Goal: Communication & Community: Share content

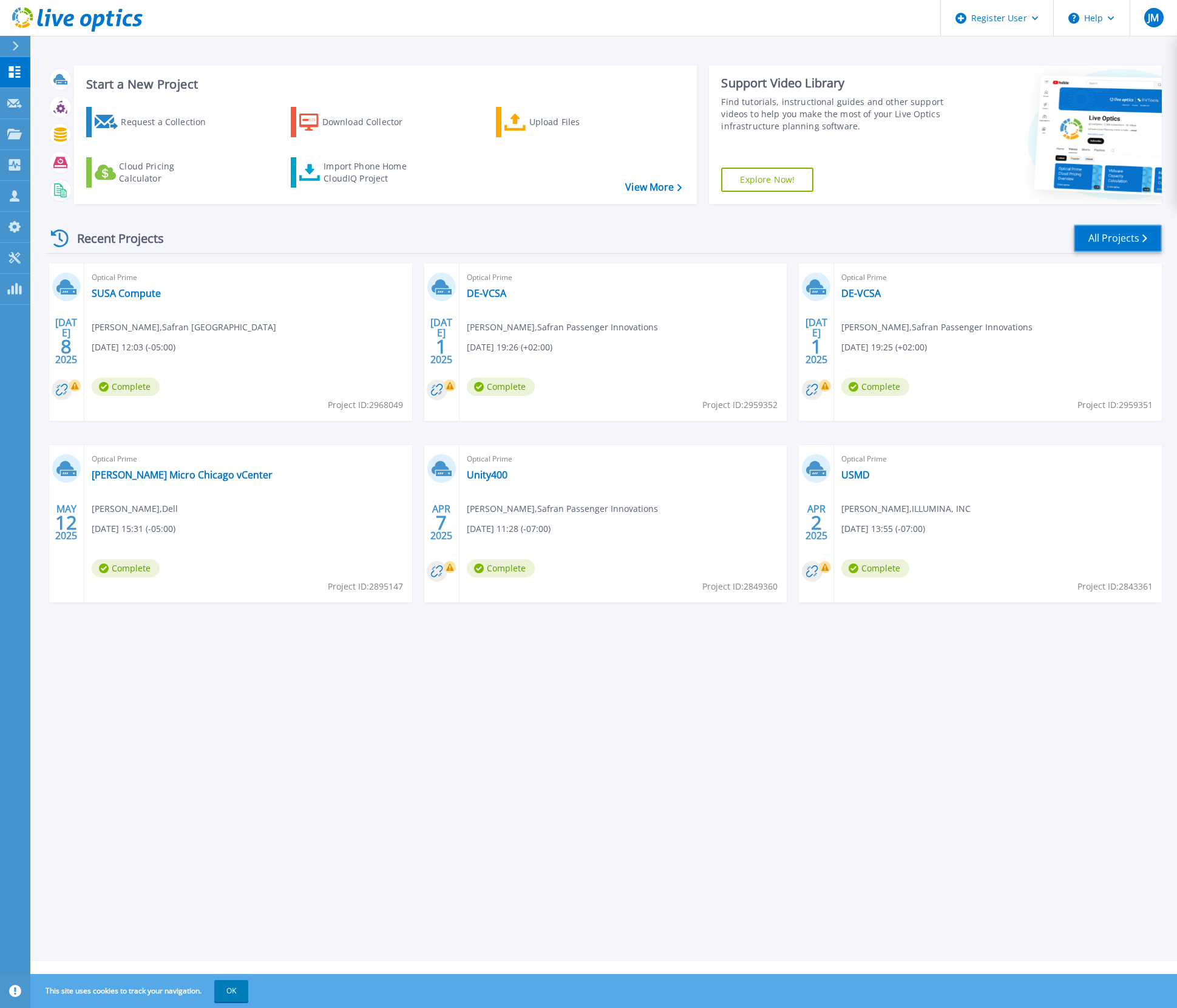
click at [1105, 249] on link "All Projects" at bounding box center [1117, 238] width 88 height 27
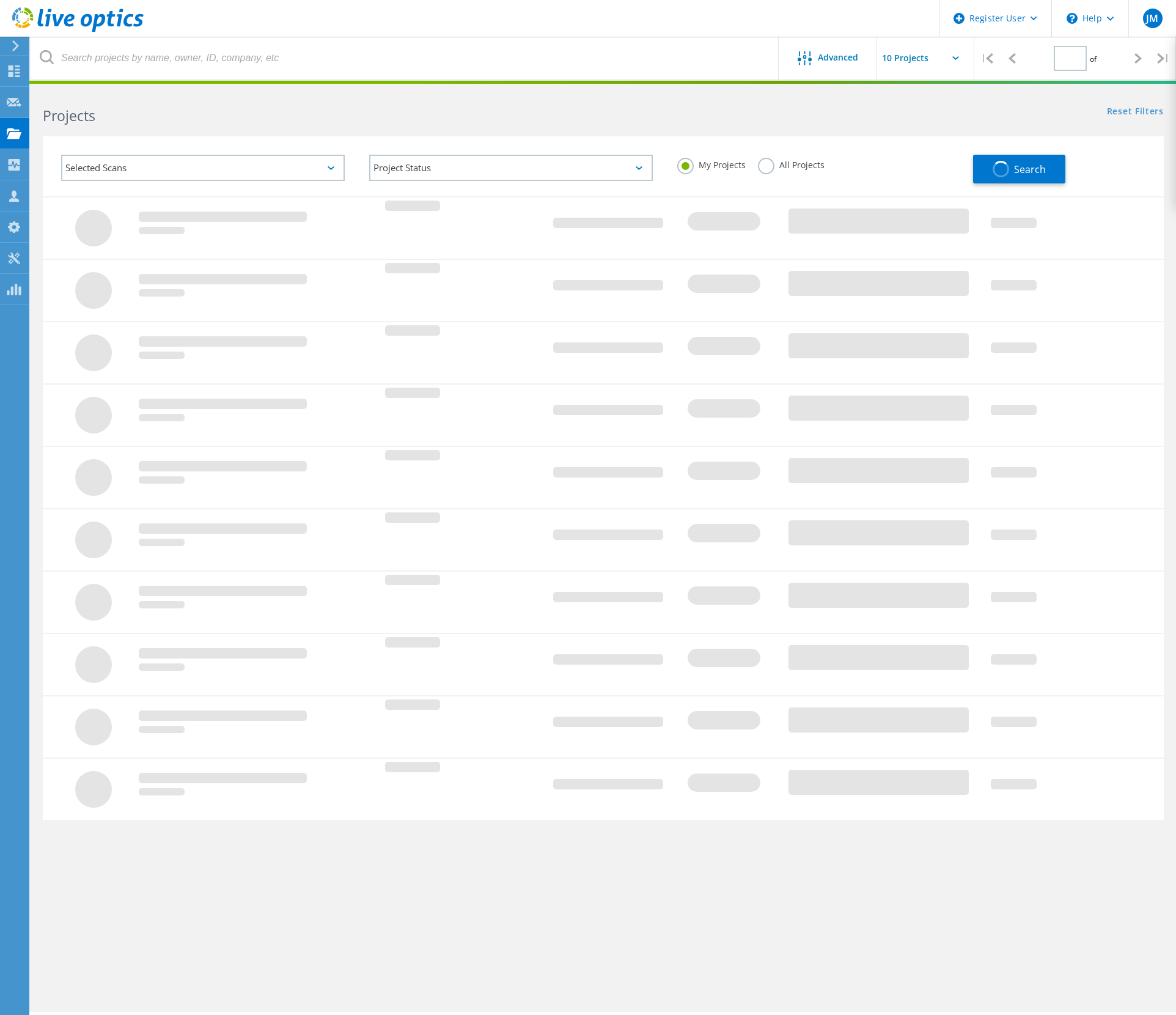
type input "1"
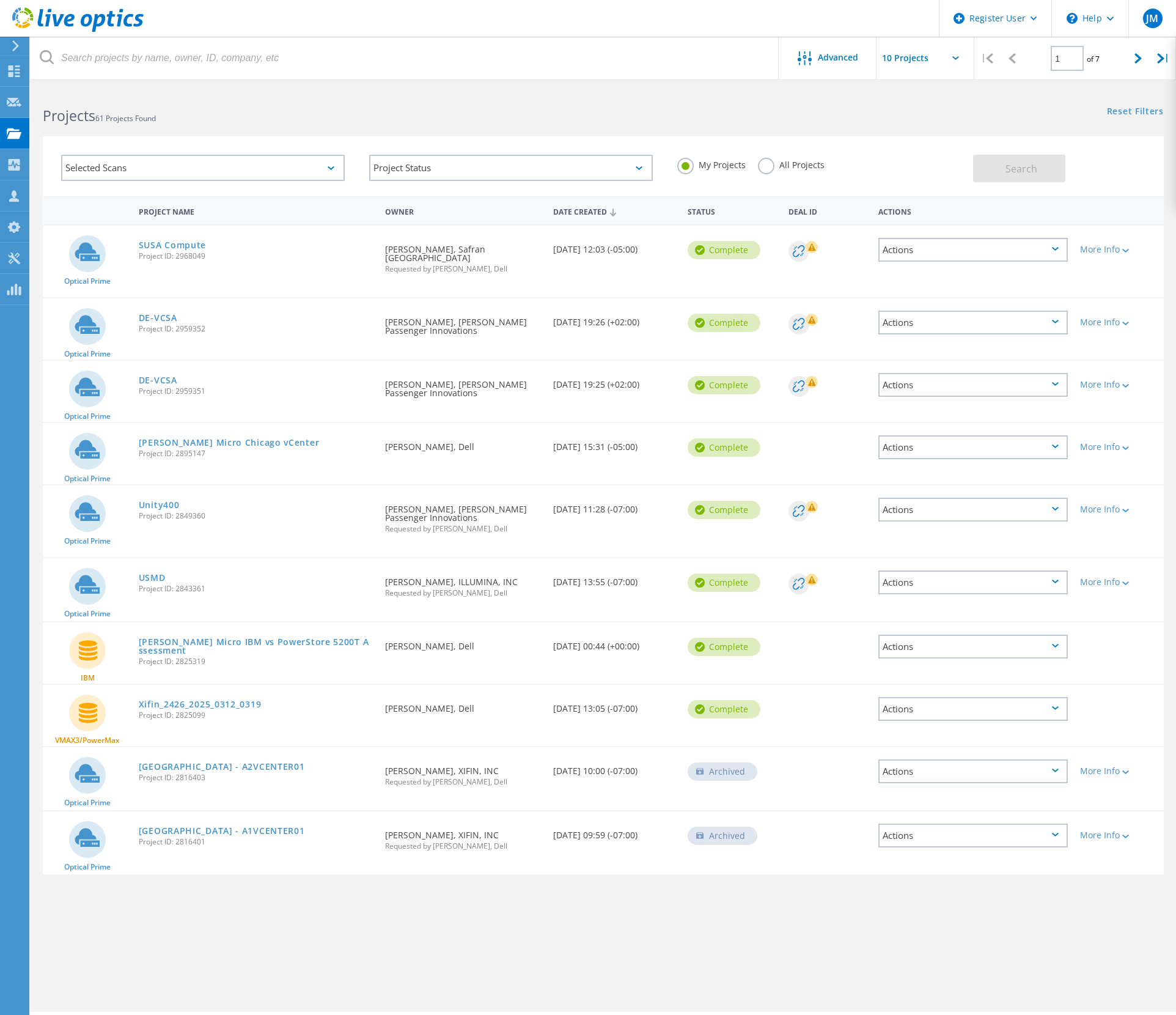
click at [775, 161] on label "All Projects" at bounding box center [791, 163] width 67 height 11
click at [0, 0] on input "All Projects" at bounding box center [0, 0] width 0 height 0
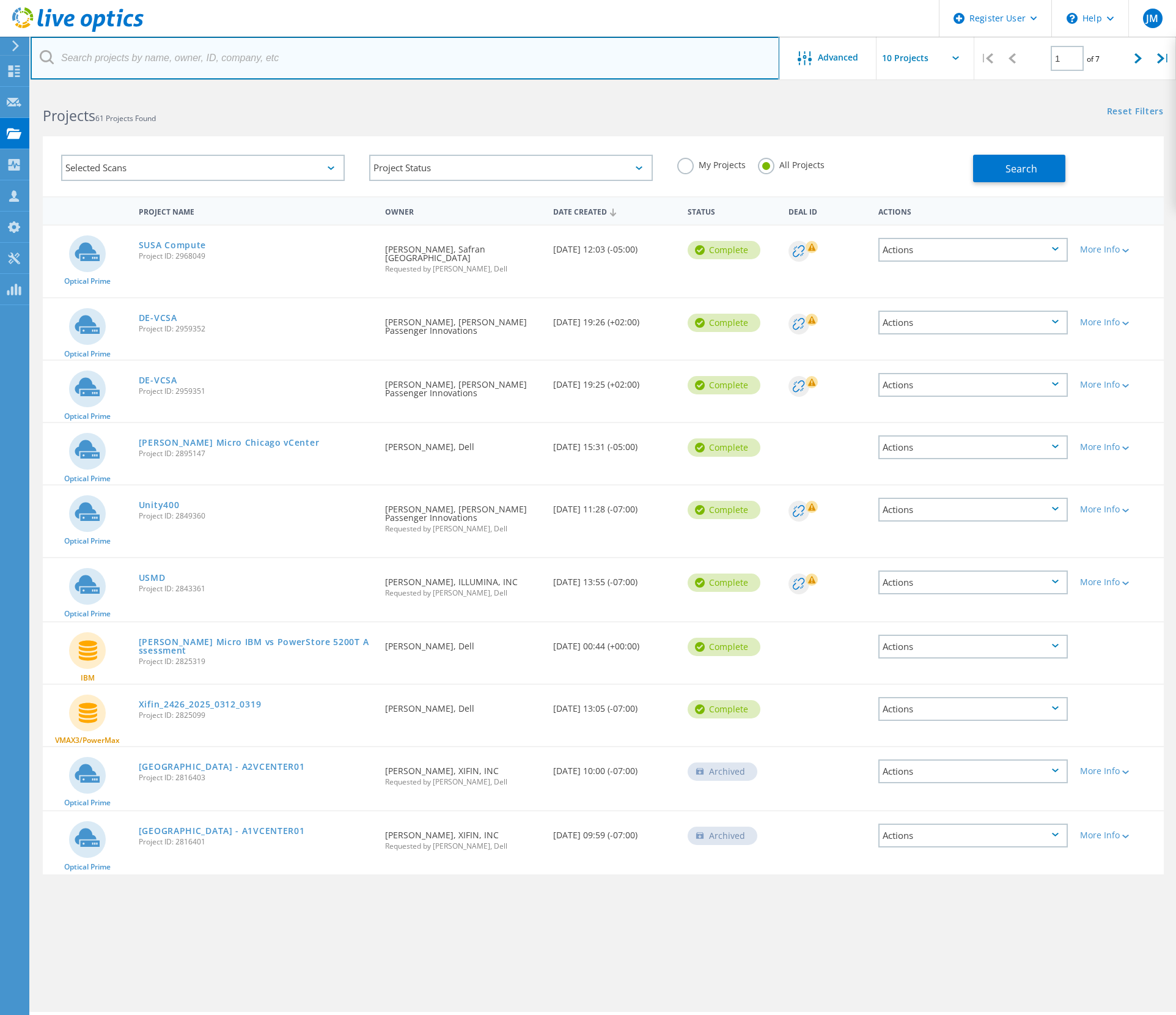
click at [366, 62] on input "text" at bounding box center [405, 57] width 749 height 43
paste input "SFR-CLUS-2"
type input "SFR-CLUS-2"
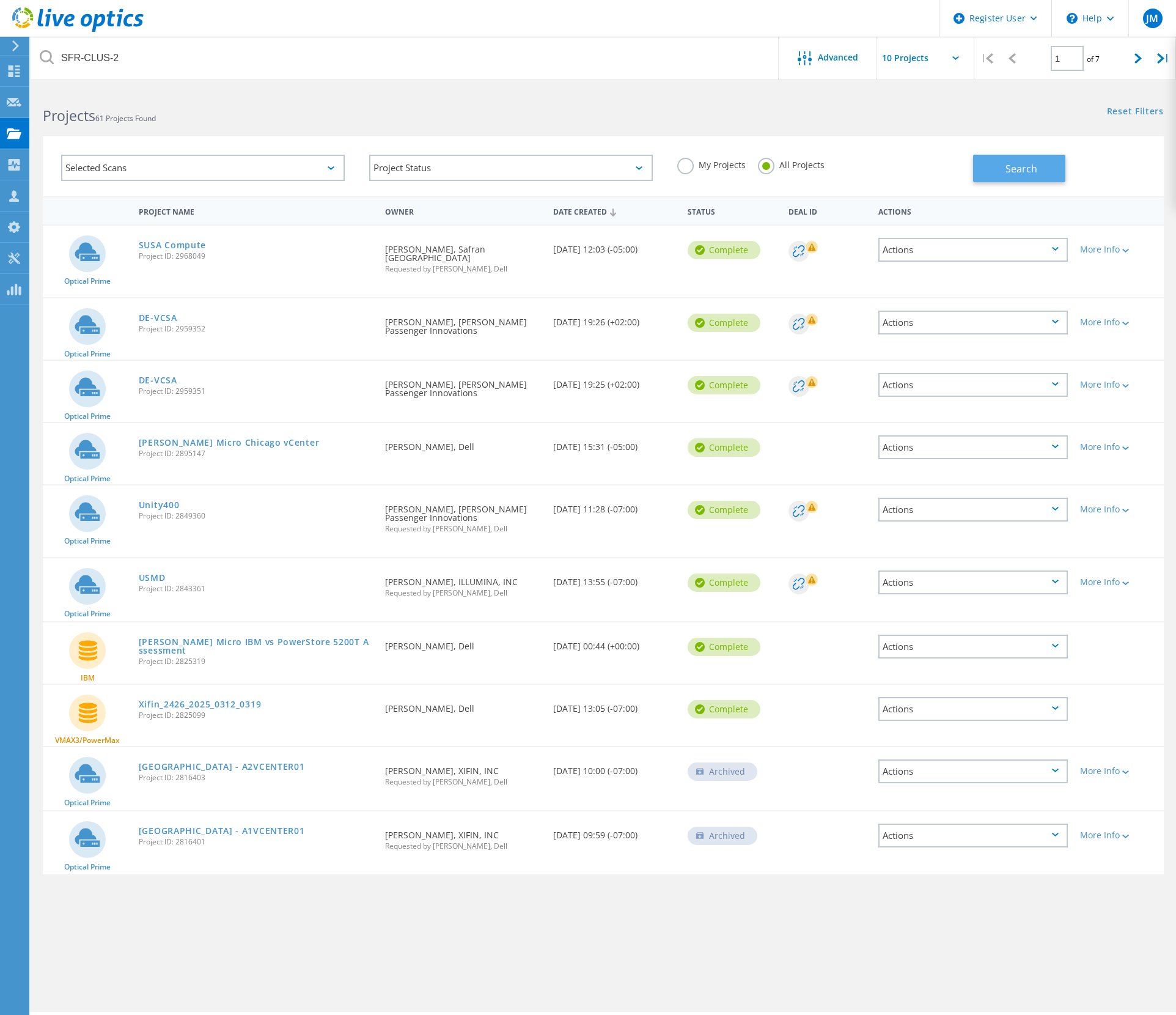
click at [1006, 170] on span "Search" at bounding box center [1021, 169] width 32 height 13
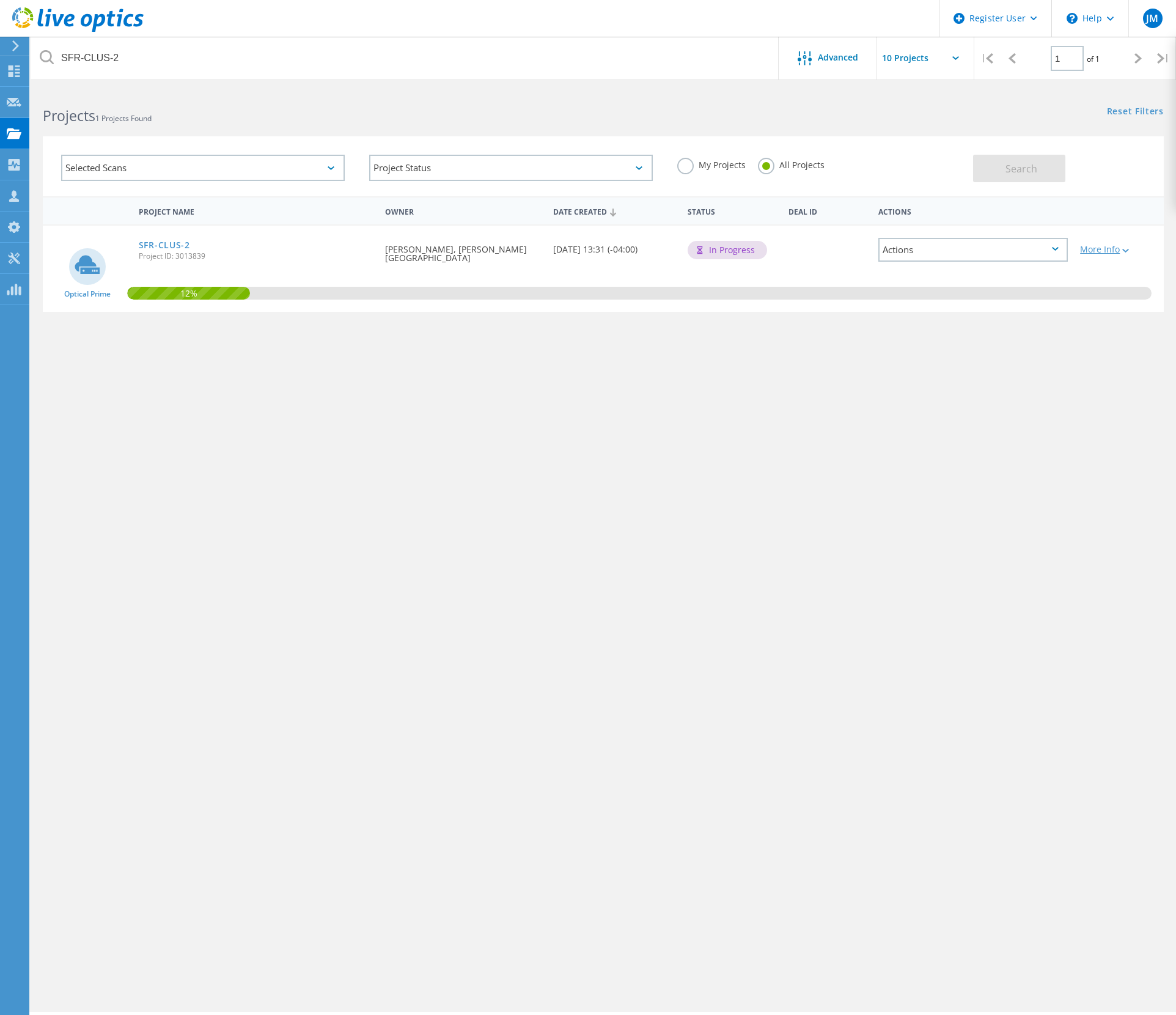
click at [1123, 251] on icon at bounding box center [1125, 250] width 7 height 3
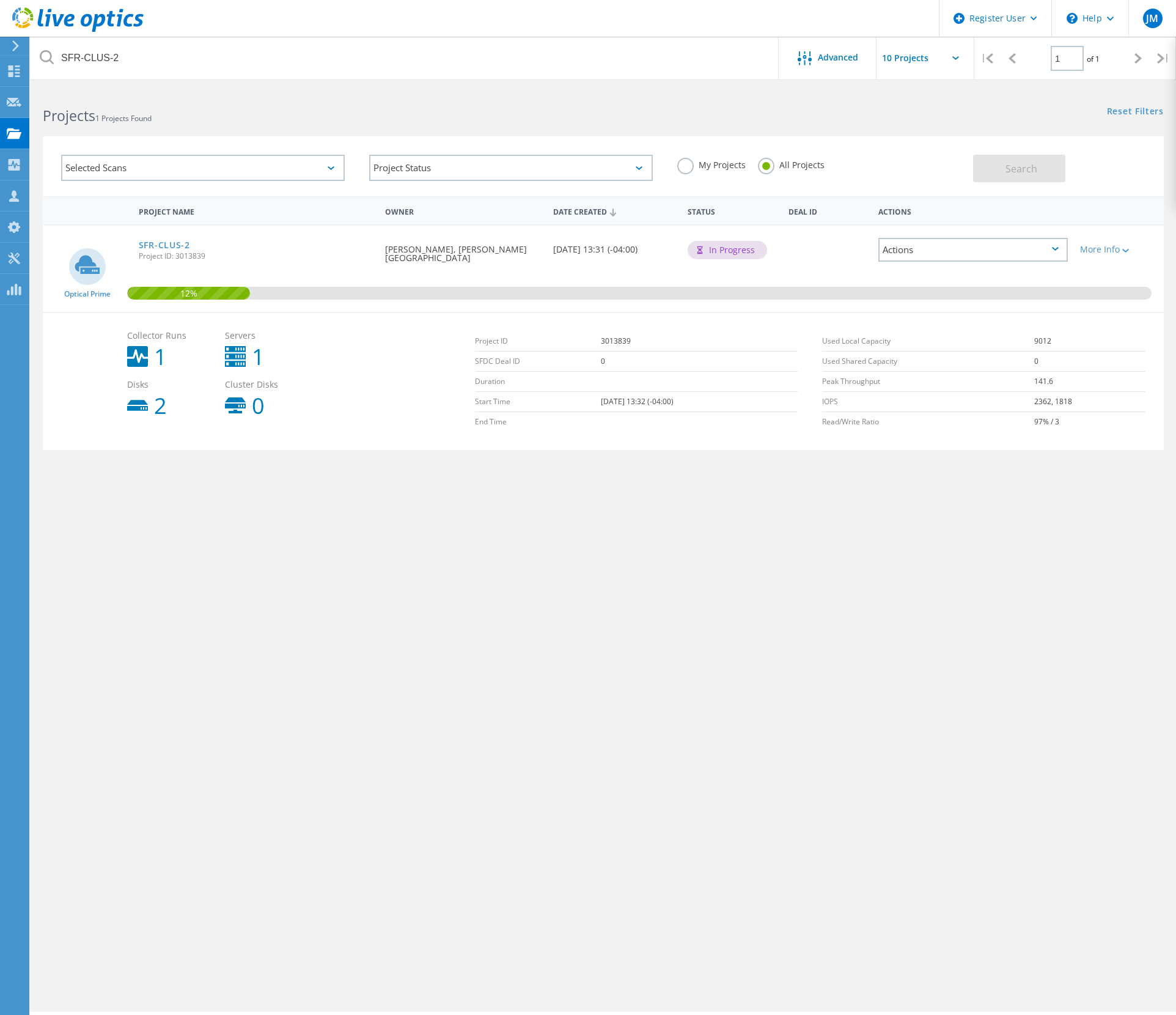
click at [584, 513] on div "Project Name Owner Date Created Status Deal Id Actions Optical Prime SFR-CLUS-2…" at bounding box center [603, 355] width 1121 height 318
click at [171, 243] on link "SFR-CLUS-2" at bounding box center [165, 245] width 51 height 9
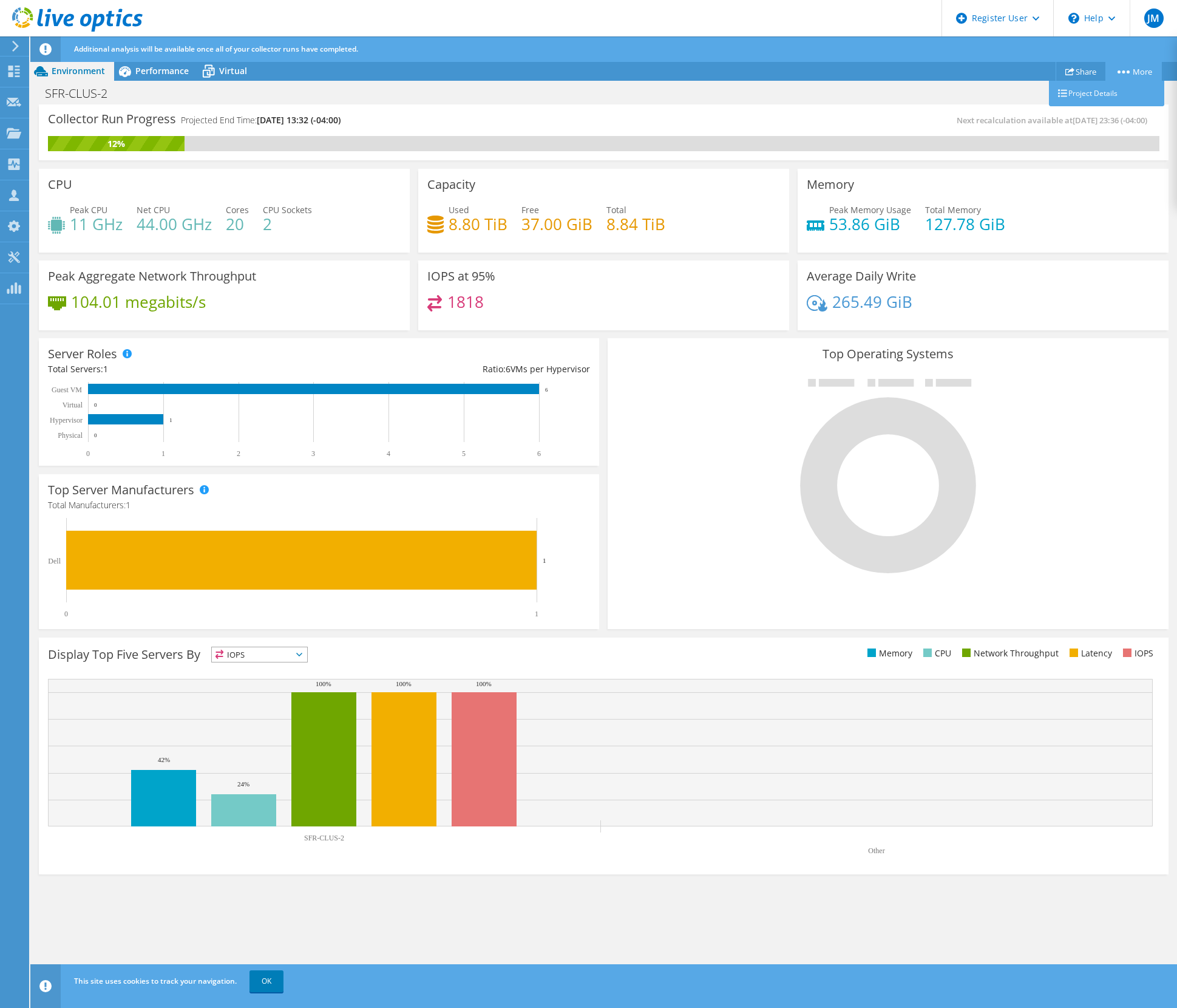
click at [1132, 72] on link "More" at bounding box center [1133, 71] width 56 height 19
click at [1082, 72] on link "Share" at bounding box center [1080, 71] width 50 height 19
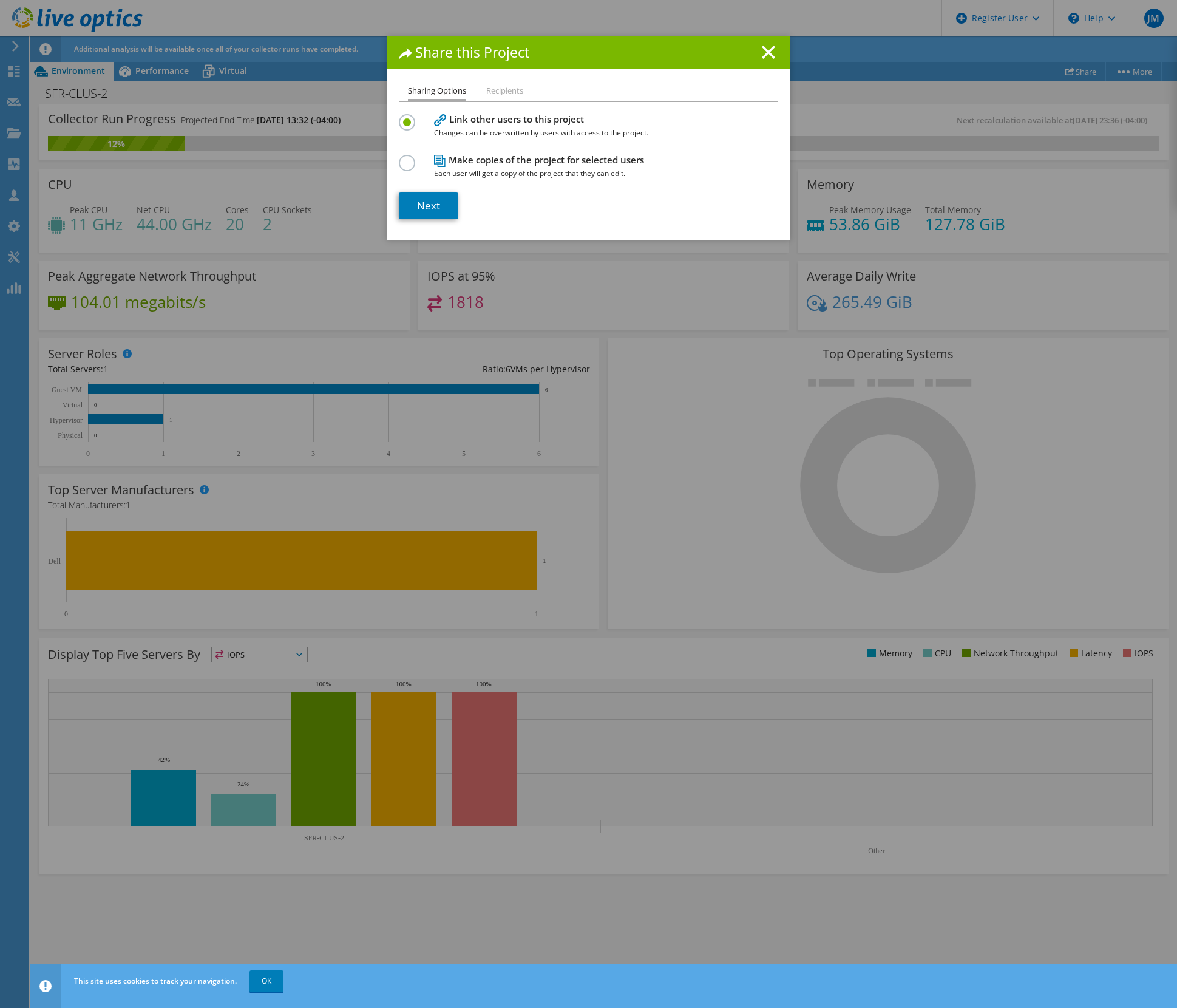
click at [487, 92] on li "Recipients" at bounding box center [505, 91] width 37 height 15
click at [432, 205] on link "Next" at bounding box center [428, 206] width 60 height 27
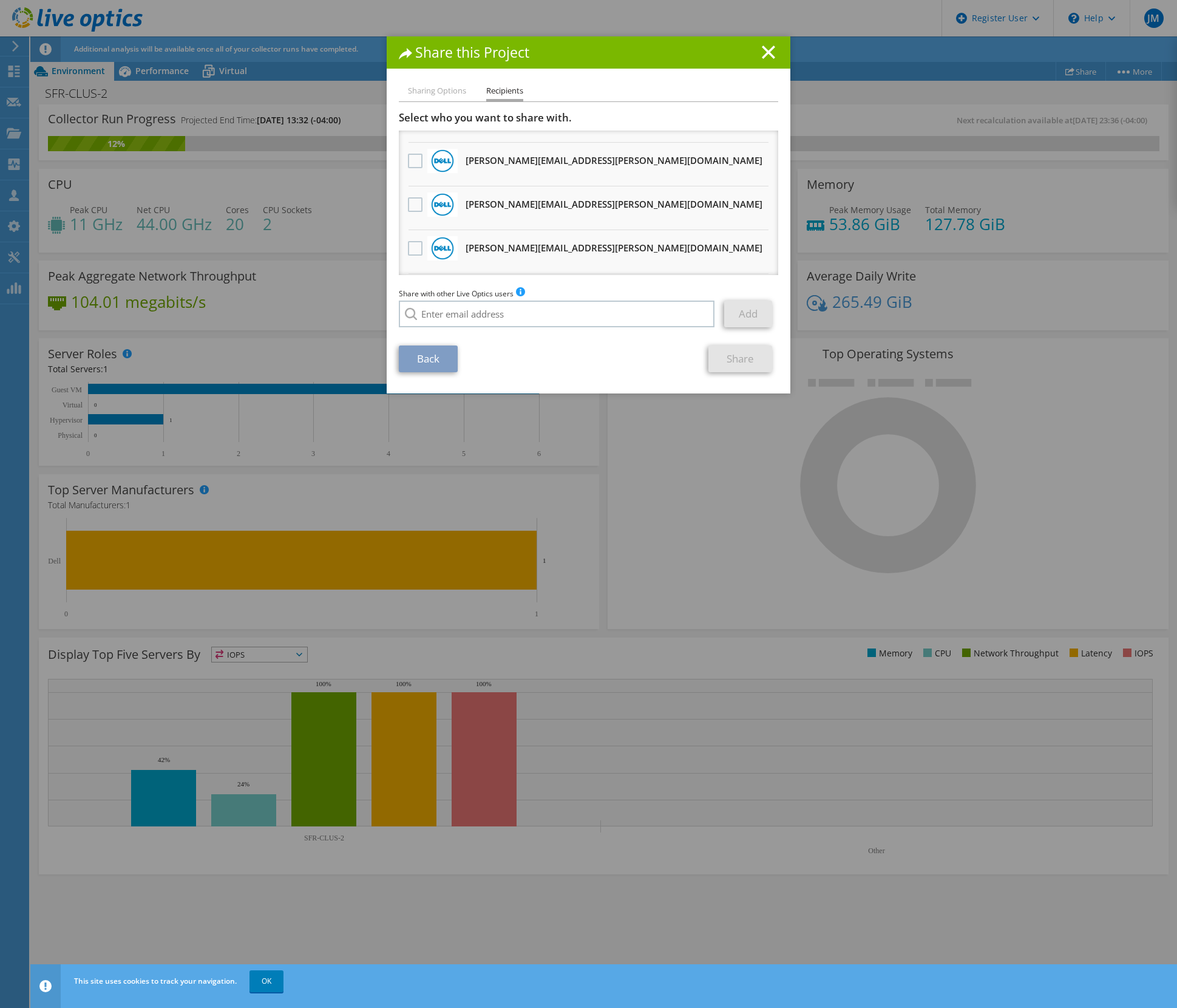
scroll to position [511, 0]
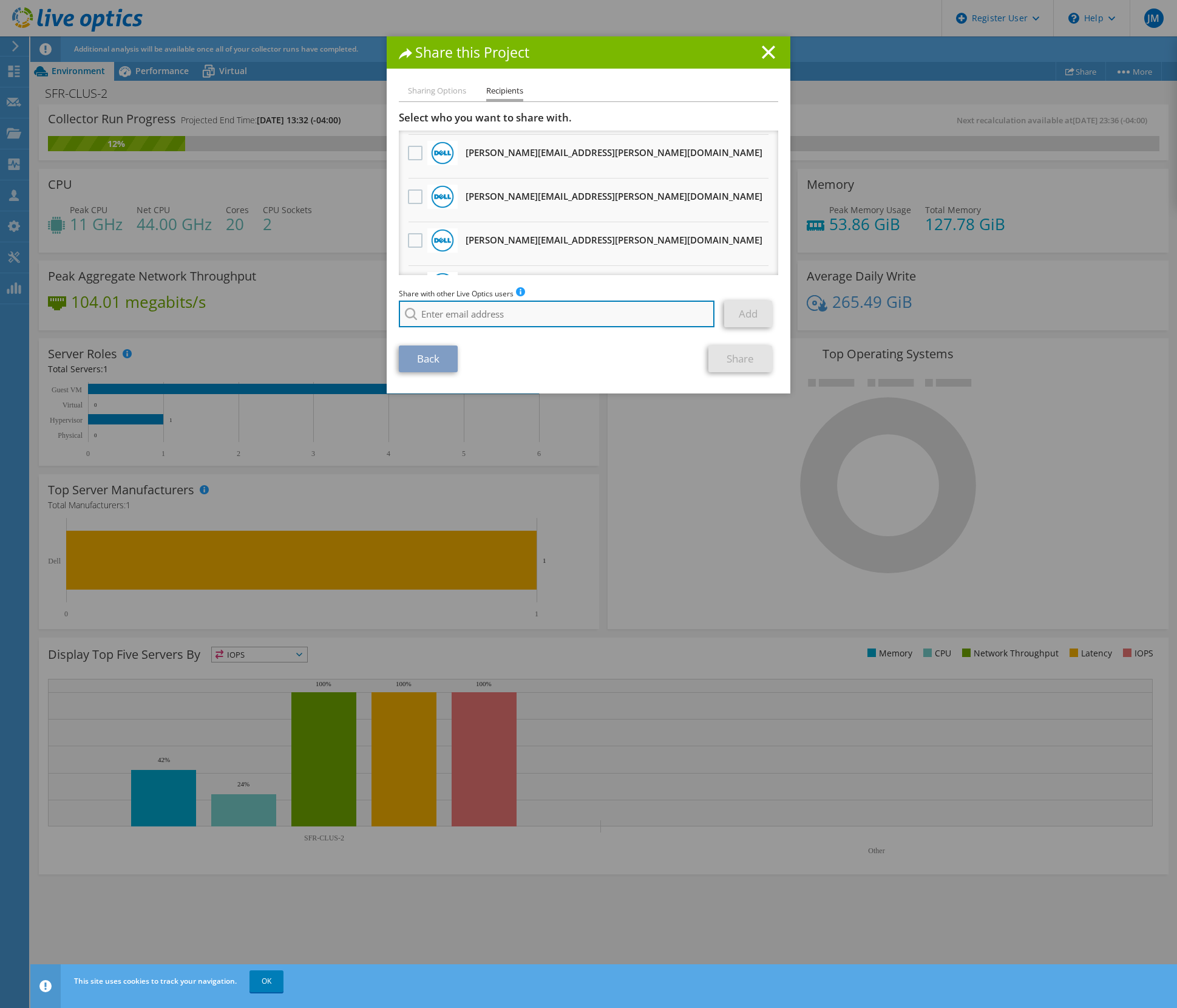
click at [449, 313] on input "search" at bounding box center [556, 314] width 316 height 27
click at [460, 330] on li "[PERSON_NAME][EMAIL_ADDRESS][PERSON_NAME][DOMAIN_NAME]" at bounding box center [522, 330] width 247 height 15
type input "[PERSON_NAME][EMAIL_ADDRESS][PERSON_NAME][DOMAIN_NAME]"
click at [747, 310] on link "Add" at bounding box center [749, 314] width 48 height 27
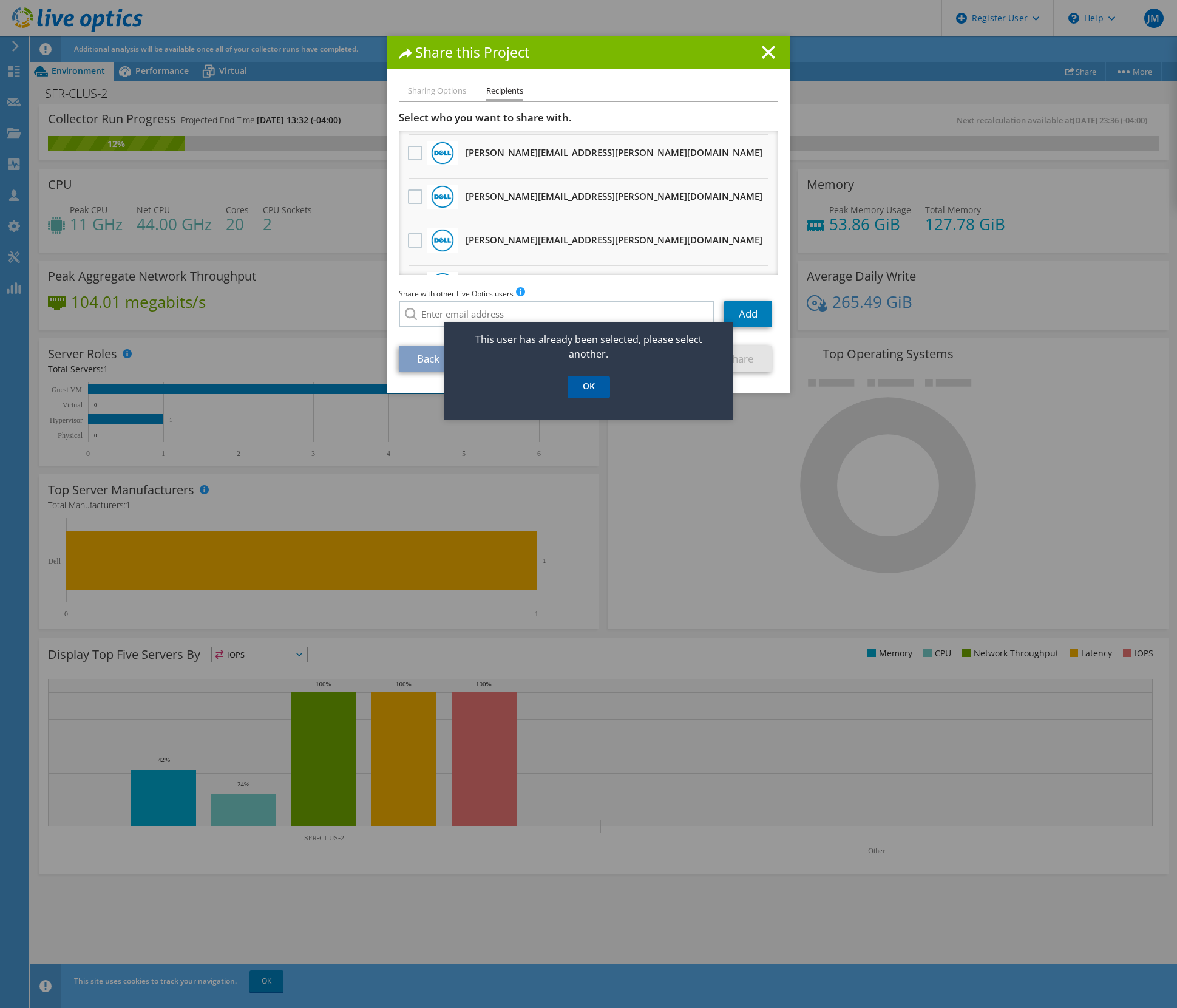
click at [587, 389] on link "OK" at bounding box center [588, 387] width 42 height 23
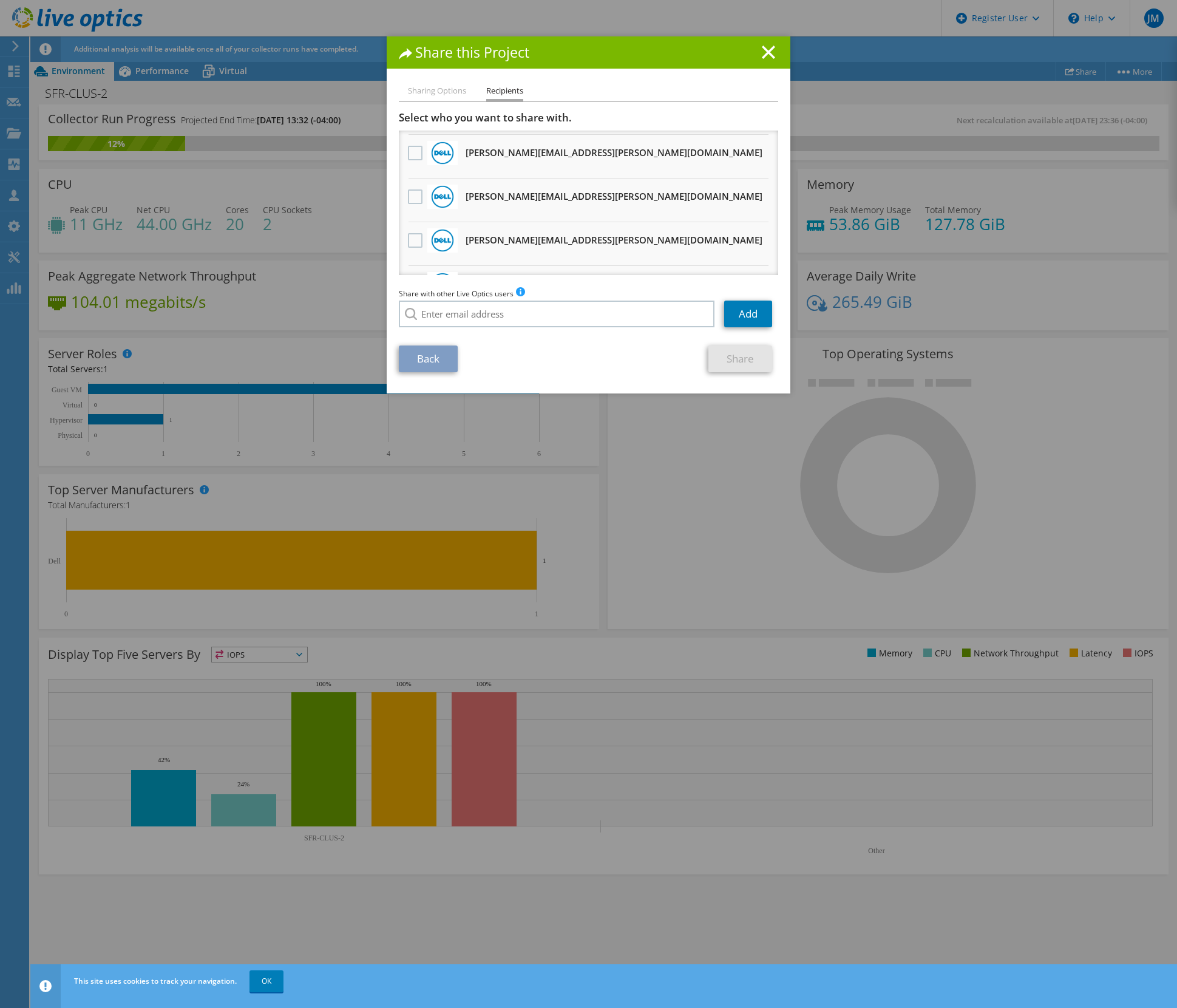
click at [432, 91] on li "Sharing Options" at bounding box center [437, 91] width 58 height 15
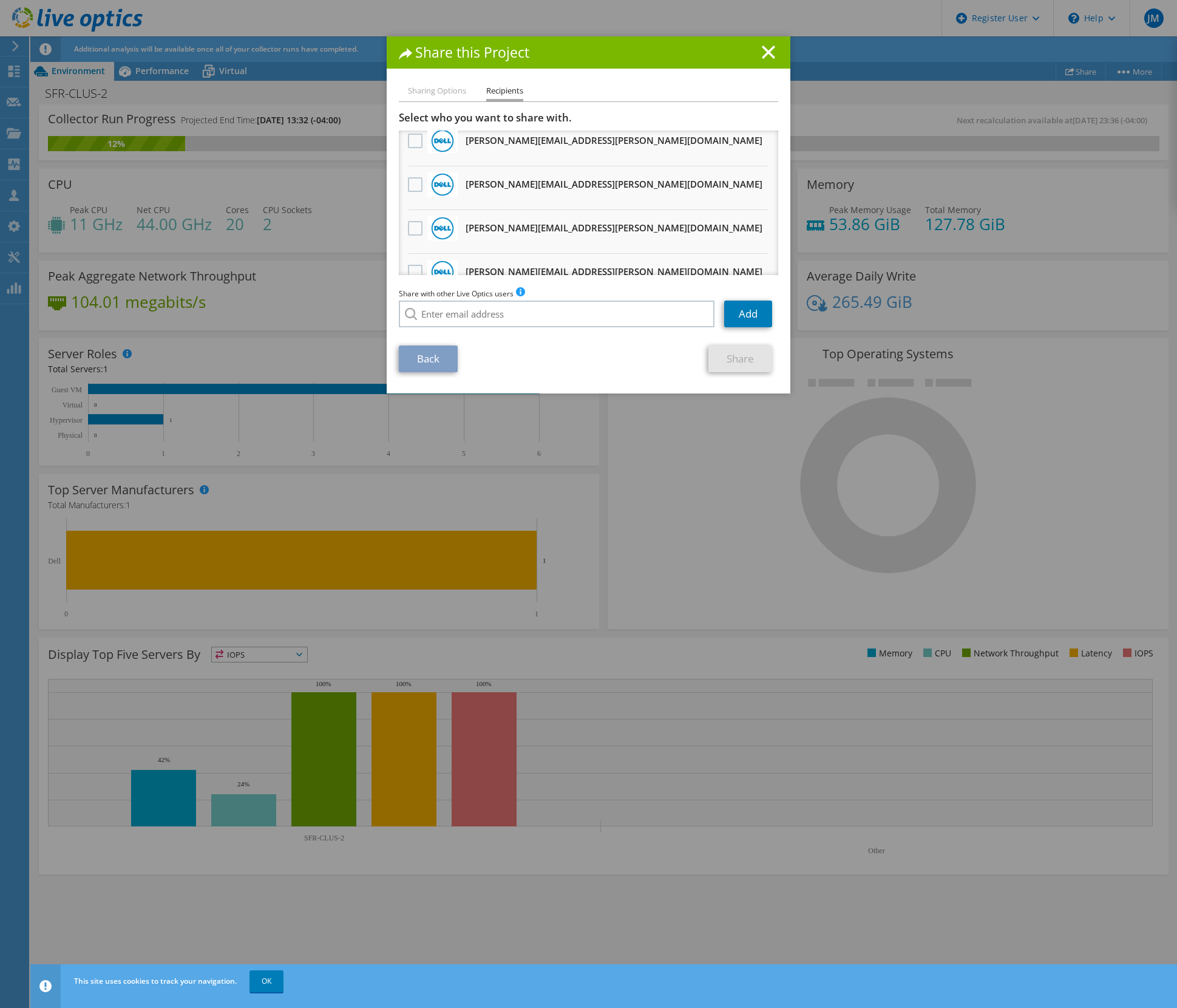
scroll to position [0, 0]
click at [444, 92] on li "Sharing Options" at bounding box center [437, 91] width 58 height 15
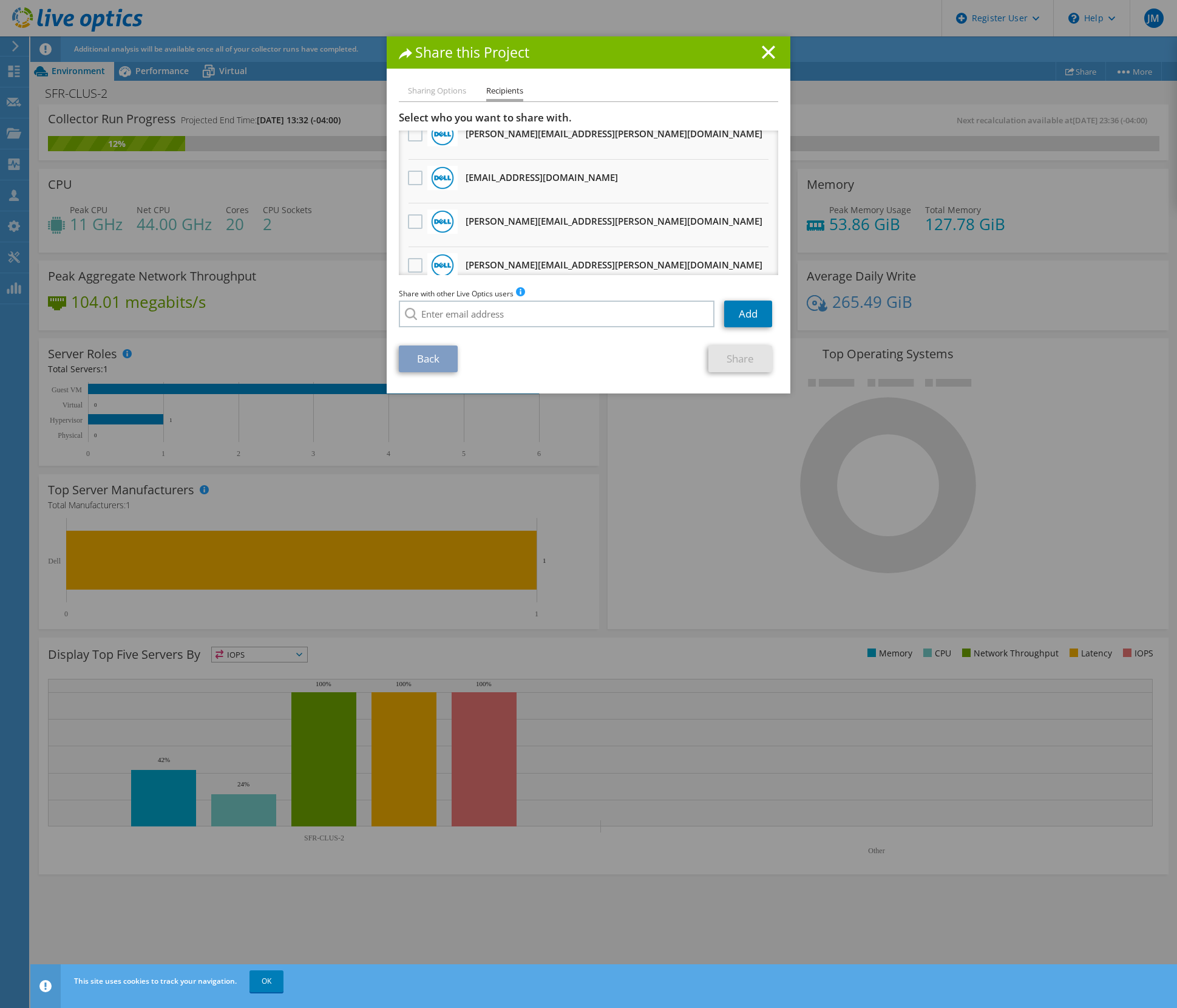
scroll to position [511, 0]
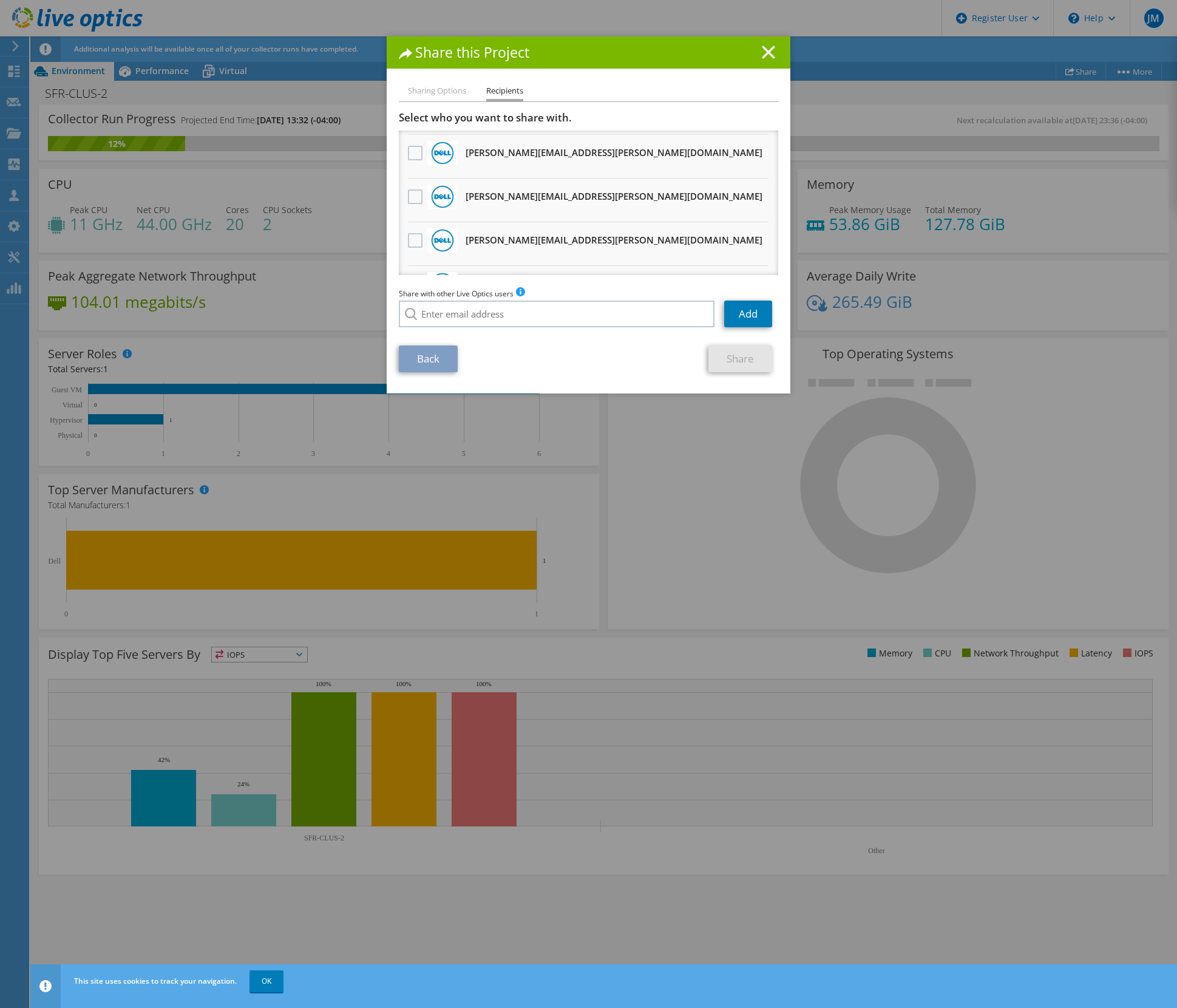
click at [765, 56] on icon at bounding box center [769, 52] width 13 height 13
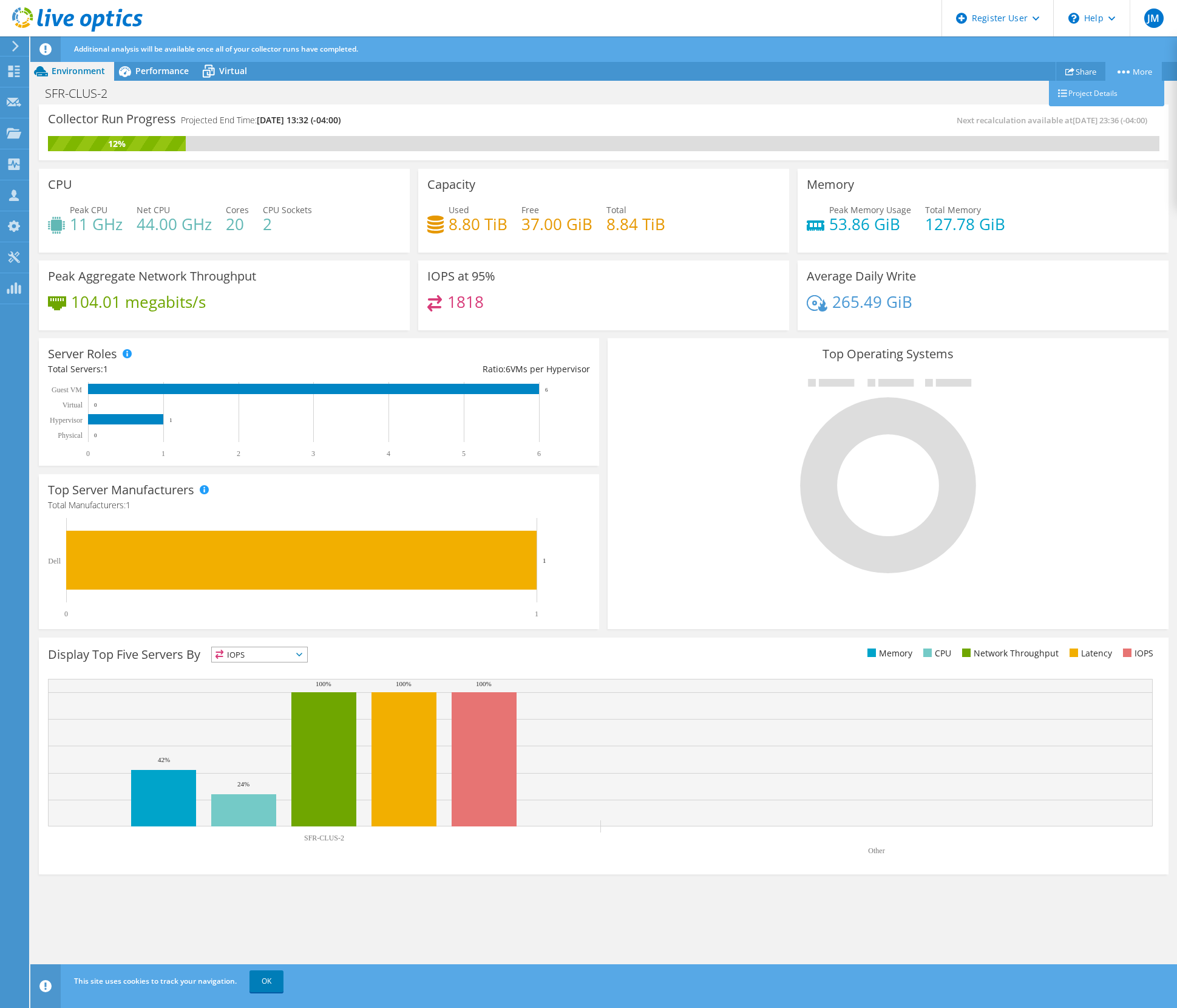
click at [1127, 73] on circle at bounding box center [1128, 72] width 3 height 3
click at [1111, 91] on link "Project Details" at bounding box center [1107, 93] width 115 height 25
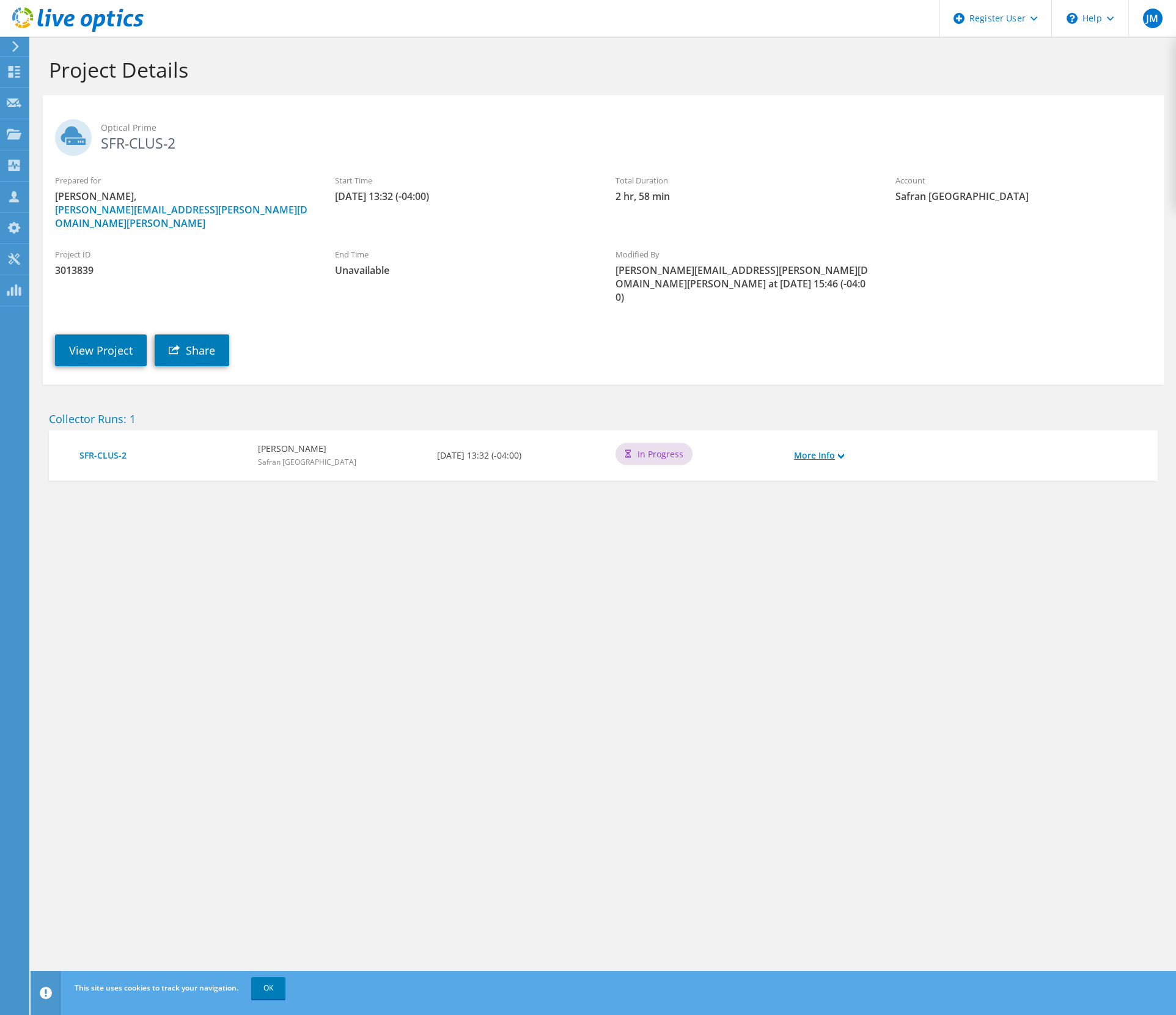
click at [838, 449] on link "More Info" at bounding box center [819, 456] width 50 height 13
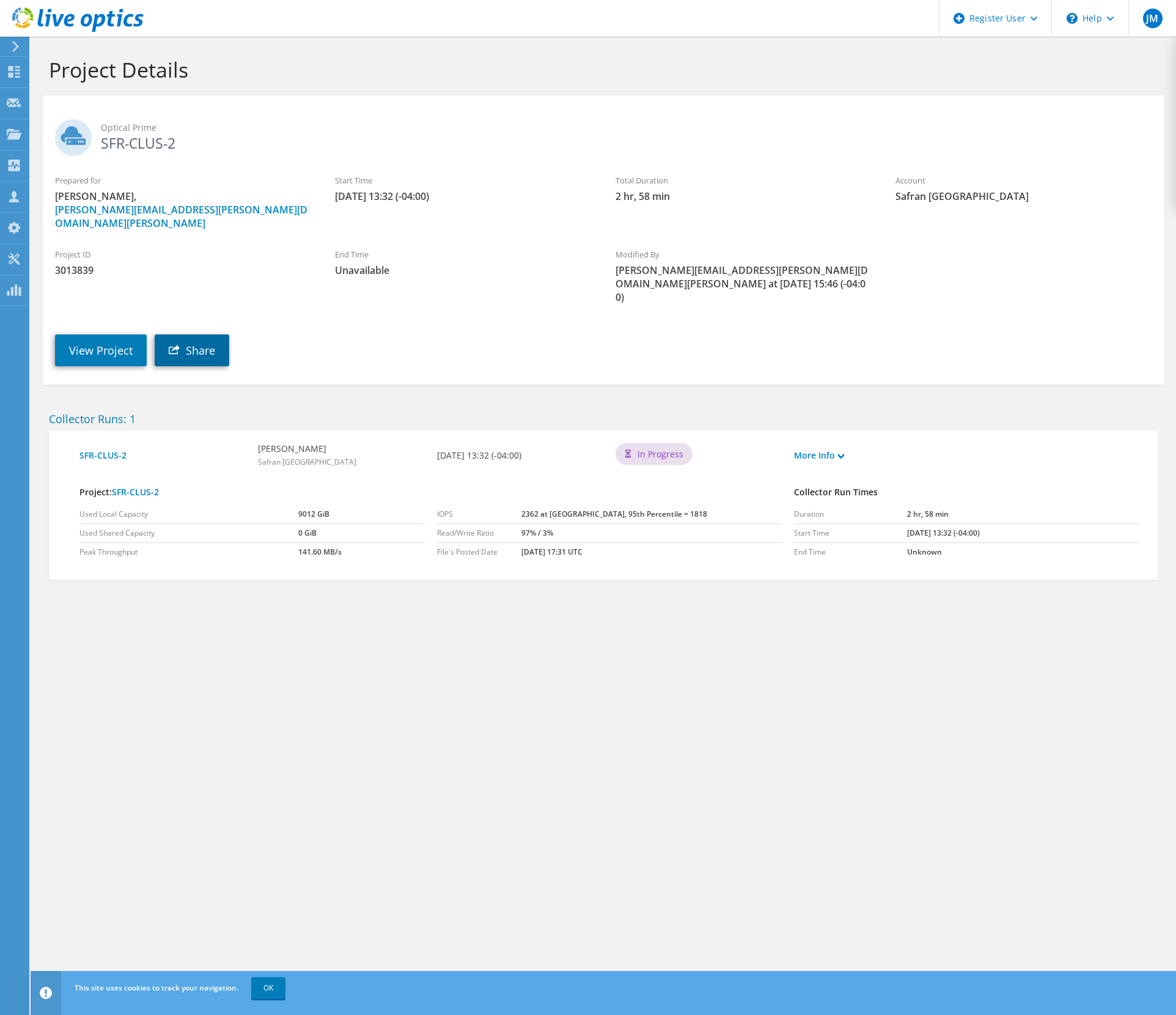
click at [218, 334] on link "Share" at bounding box center [192, 350] width 75 height 32
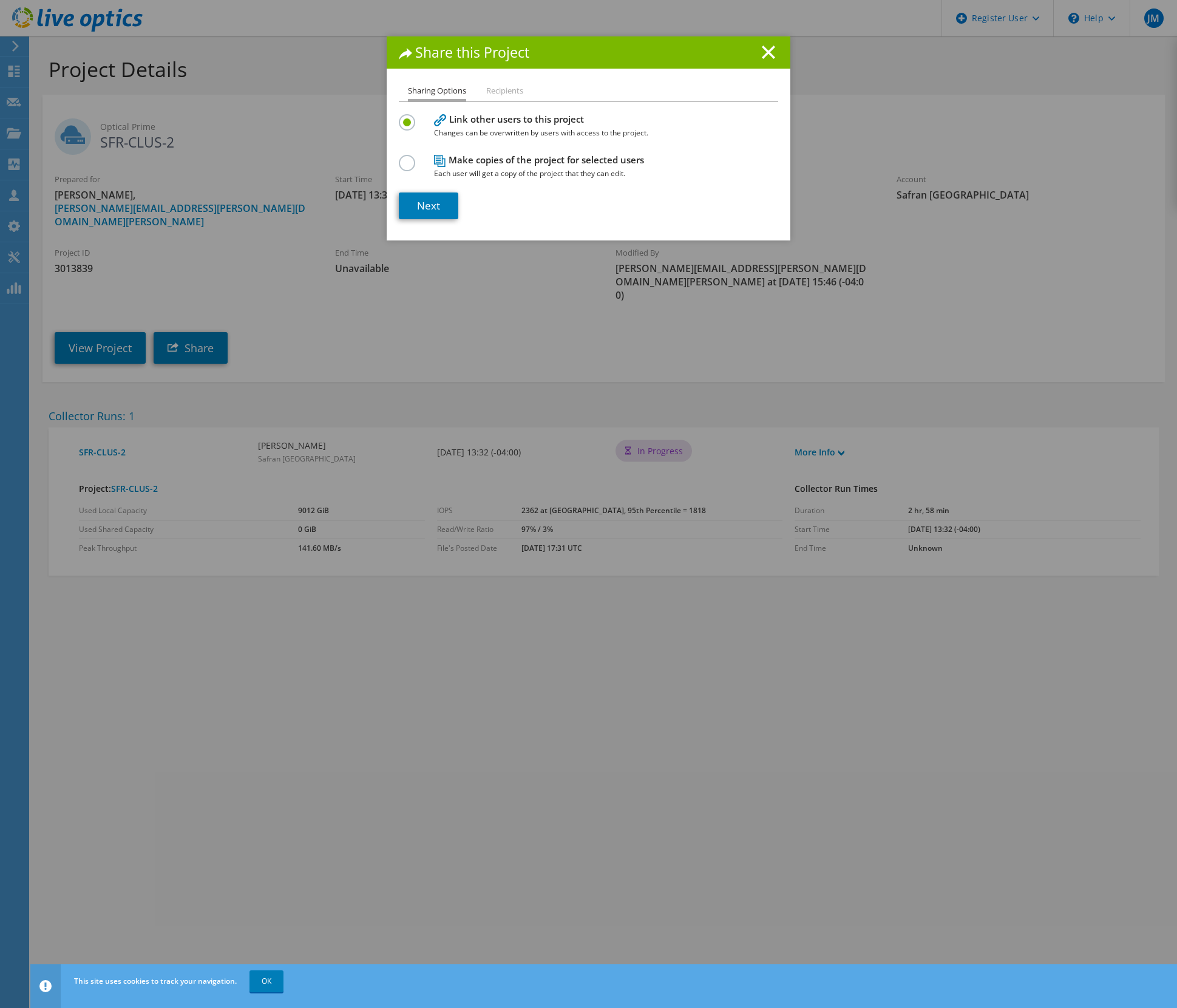
click at [467, 156] on h4 "Make copies of the project for selected users Each user will get a copy of the …" at bounding box center [586, 166] width 304 height 27
click at [511, 93] on li "Recipients" at bounding box center [505, 91] width 37 height 15
click at [489, 94] on li "Recipients" at bounding box center [505, 91] width 37 height 15
click at [442, 210] on link "Next" at bounding box center [428, 206] width 60 height 27
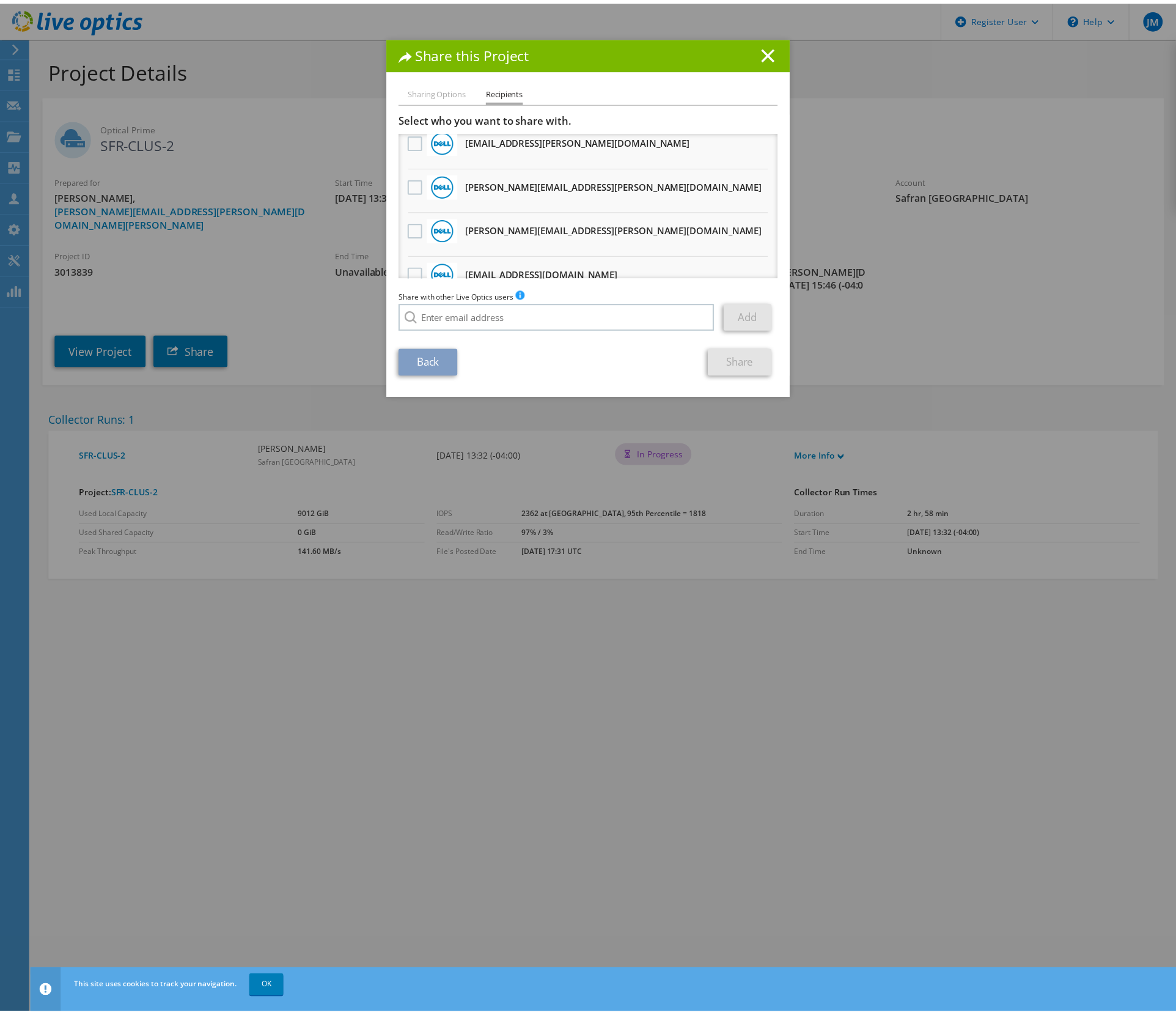
scroll to position [515, 0]
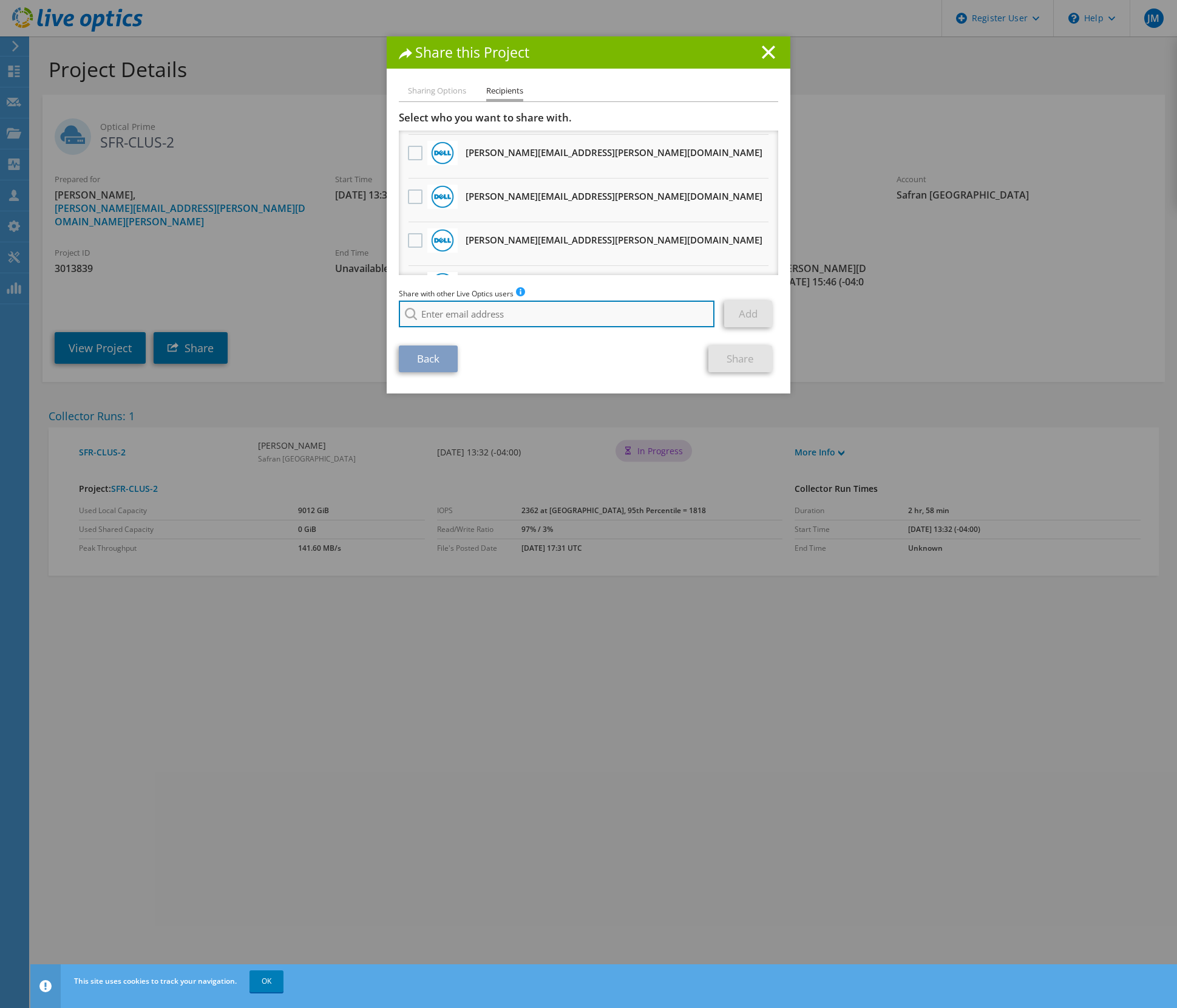
click at [491, 314] on input "search" at bounding box center [556, 314] width 316 height 27
click at [588, 312] on input "mcpeak" at bounding box center [556, 314] width 316 height 27
type input "[PERSON_NAME][EMAIL_ADDRESS][PERSON_NAME][DOMAIN_NAME]"
click at [738, 309] on link "Add" at bounding box center [749, 314] width 48 height 27
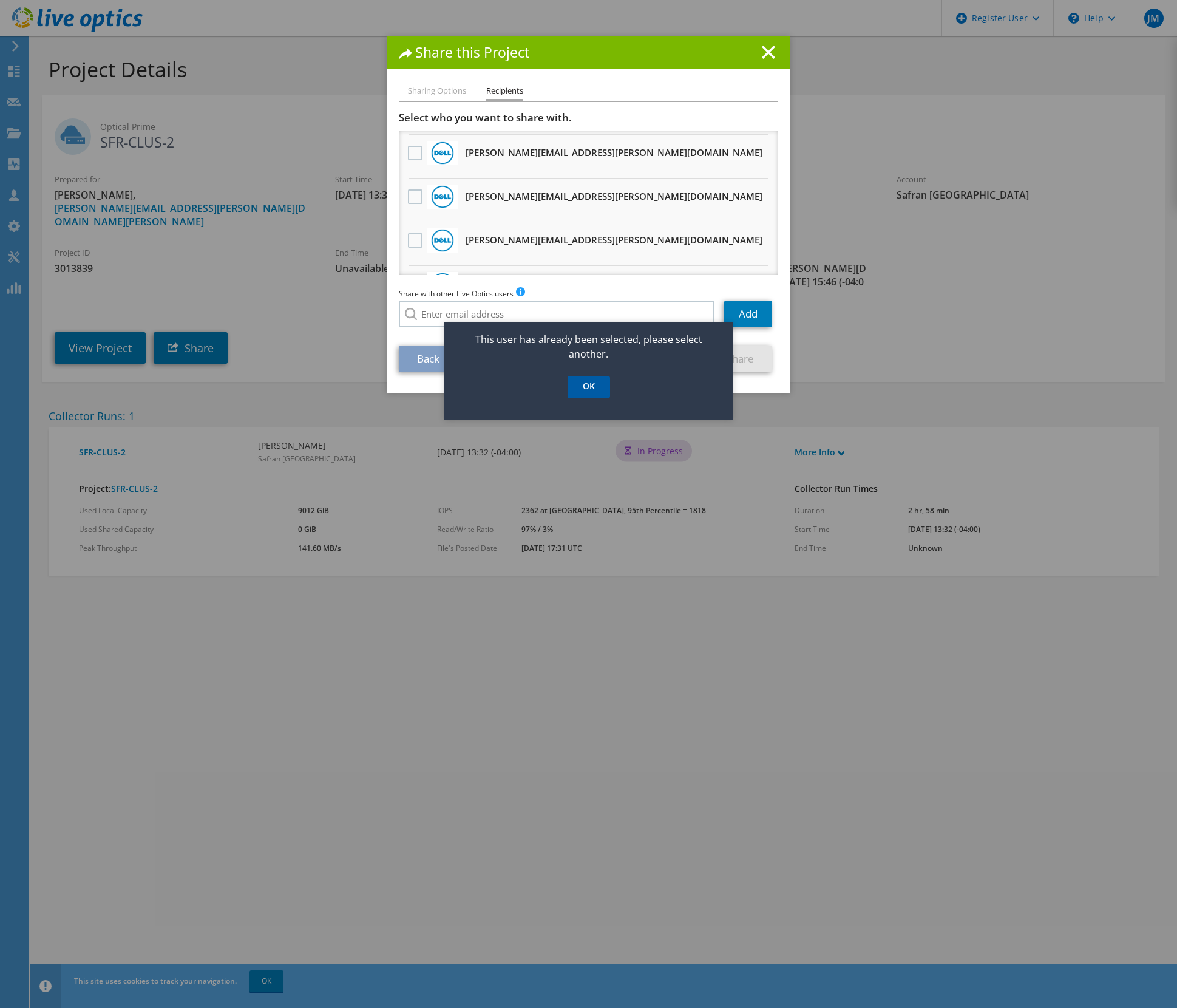
click at [591, 386] on link "OK" at bounding box center [588, 387] width 42 height 23
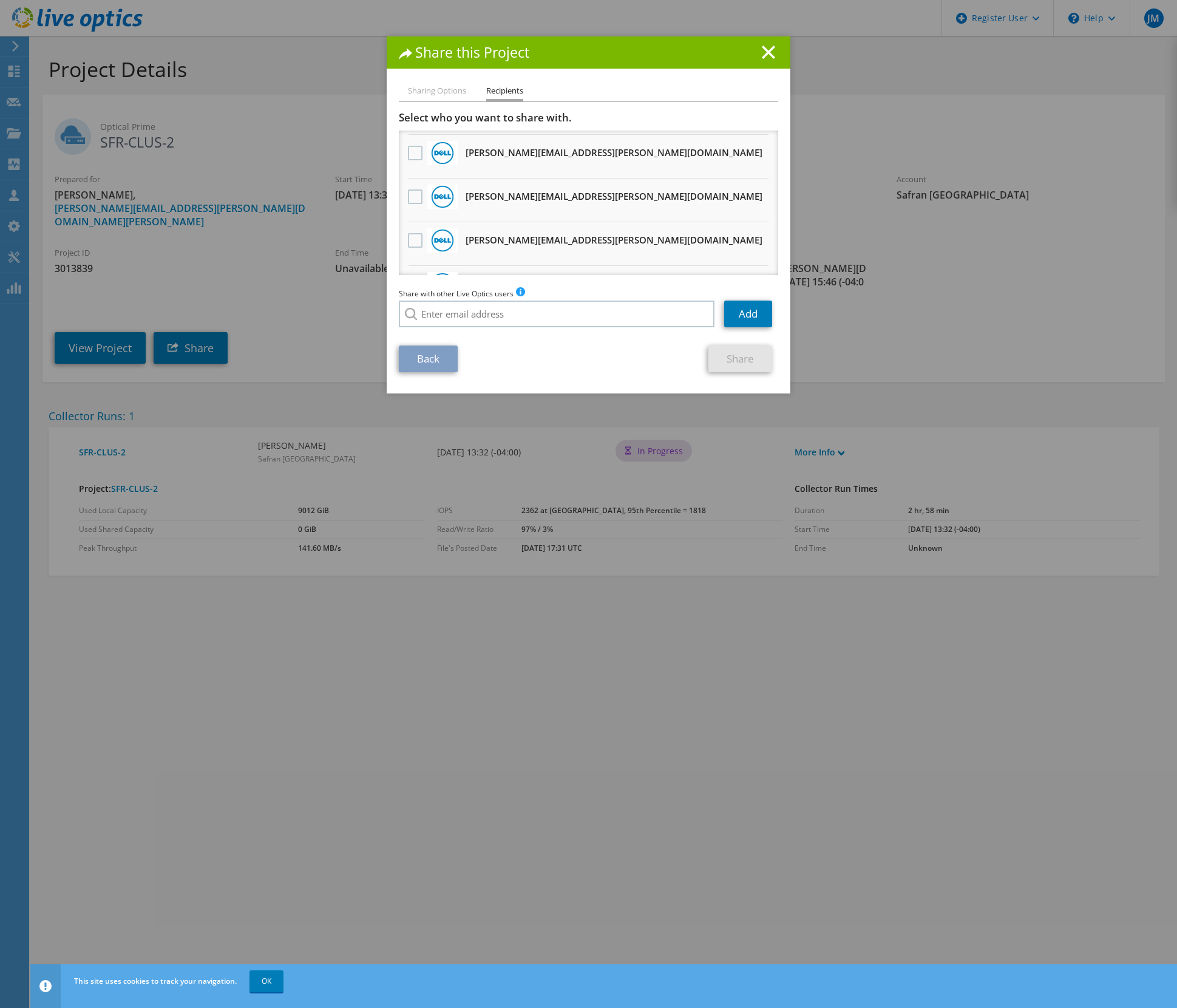
click at [776, 52] on div "Share this Project" at bounding box center [588, 52] width 404 height 32
click at [775, 56] on div "Share this Project" at bounding box center [588, 52] width 404 height 32
click at [757, 51] on h1 "Share this Project" at bounding box center [588, 52] width 379 height 14
click at [764, 55] on icon at bounding box center [769, 52] width 13 height 13
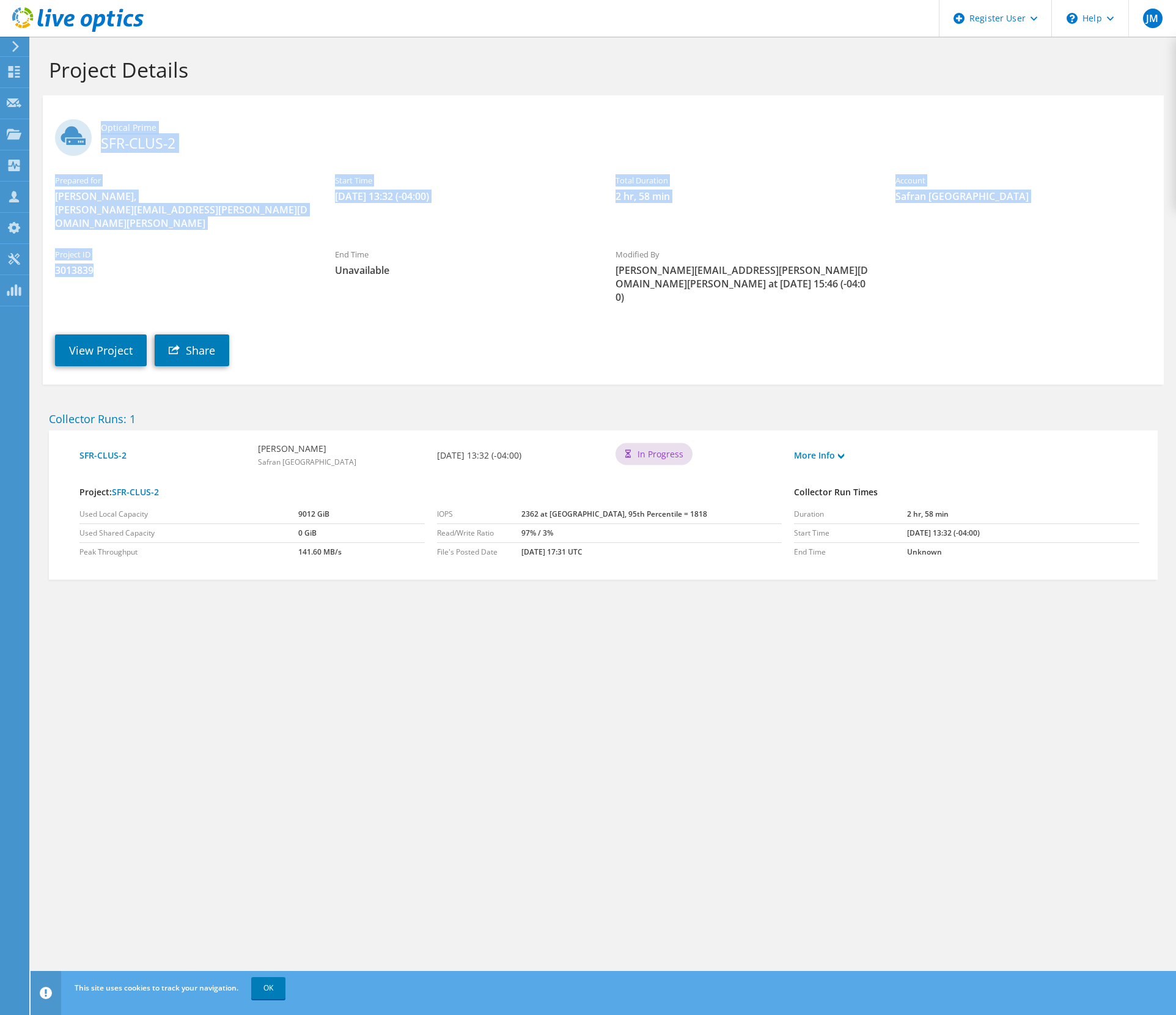
drag, startPoint x: 116, startPoint y: 269, endPoint x: 59, endPoint y: 117, distance: 162.3
click at [59, 117] on section "Optical Prime SFR-CLUS-2 Prepared for Joseph Schreck, joseph.schreck@aci-safran…" at bounding box center [603, 240] width 1121 height 289
drag, startPoint x: 59, startPoint y: 117, endPoint x: 148, endPoint y: 144, distance: 93.0
copy section "Optical Prime SFR-CLUS-2 Prepared for Joseph Schreck, joseph.schreck@aci-safran…"
click at [98, 334] on link "View Project" at bounding box center [101, 350] width 92 height 32
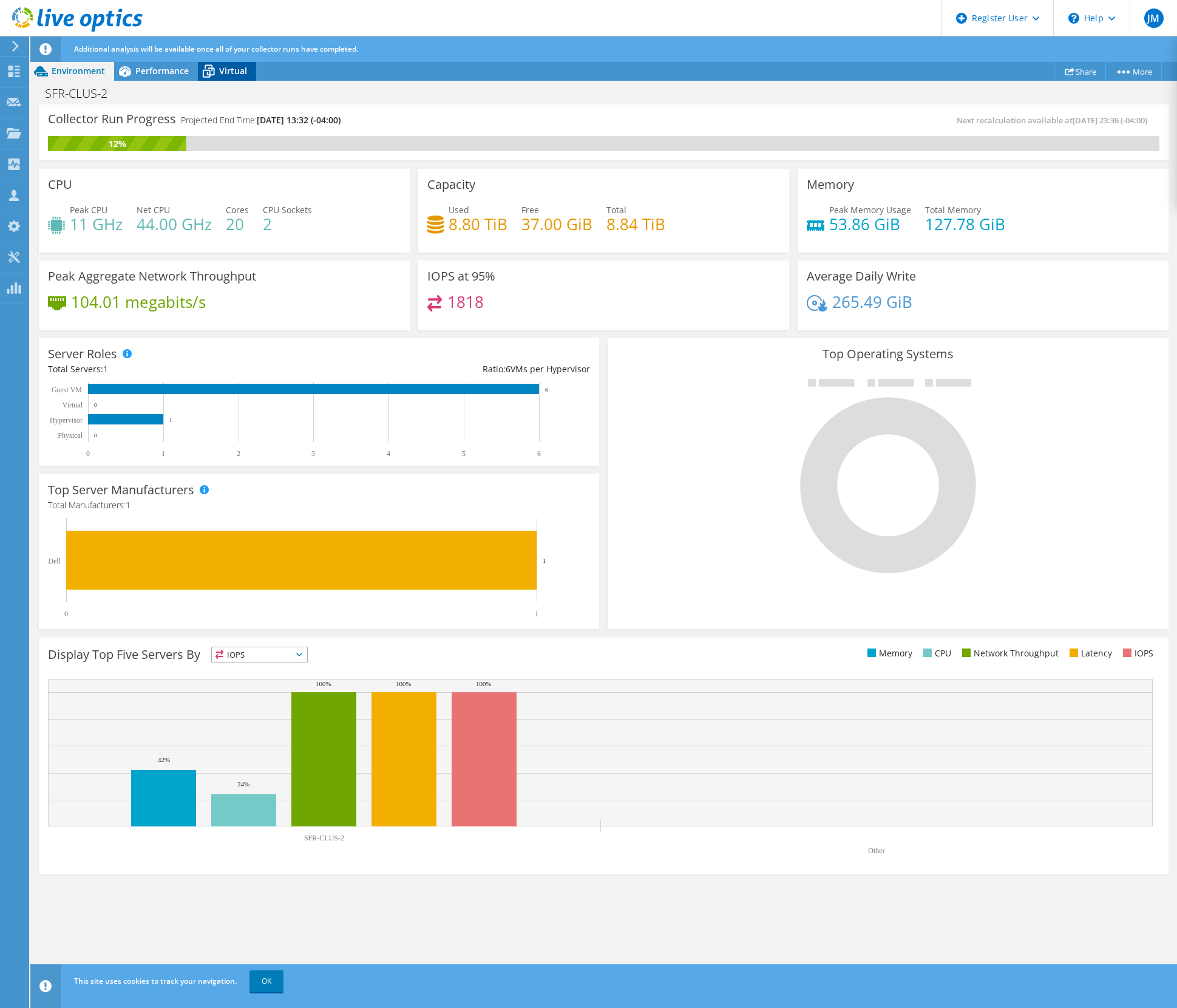
click at [219, 71] on span "Virtual" at bounding box center [233, 70] width 28 height 11
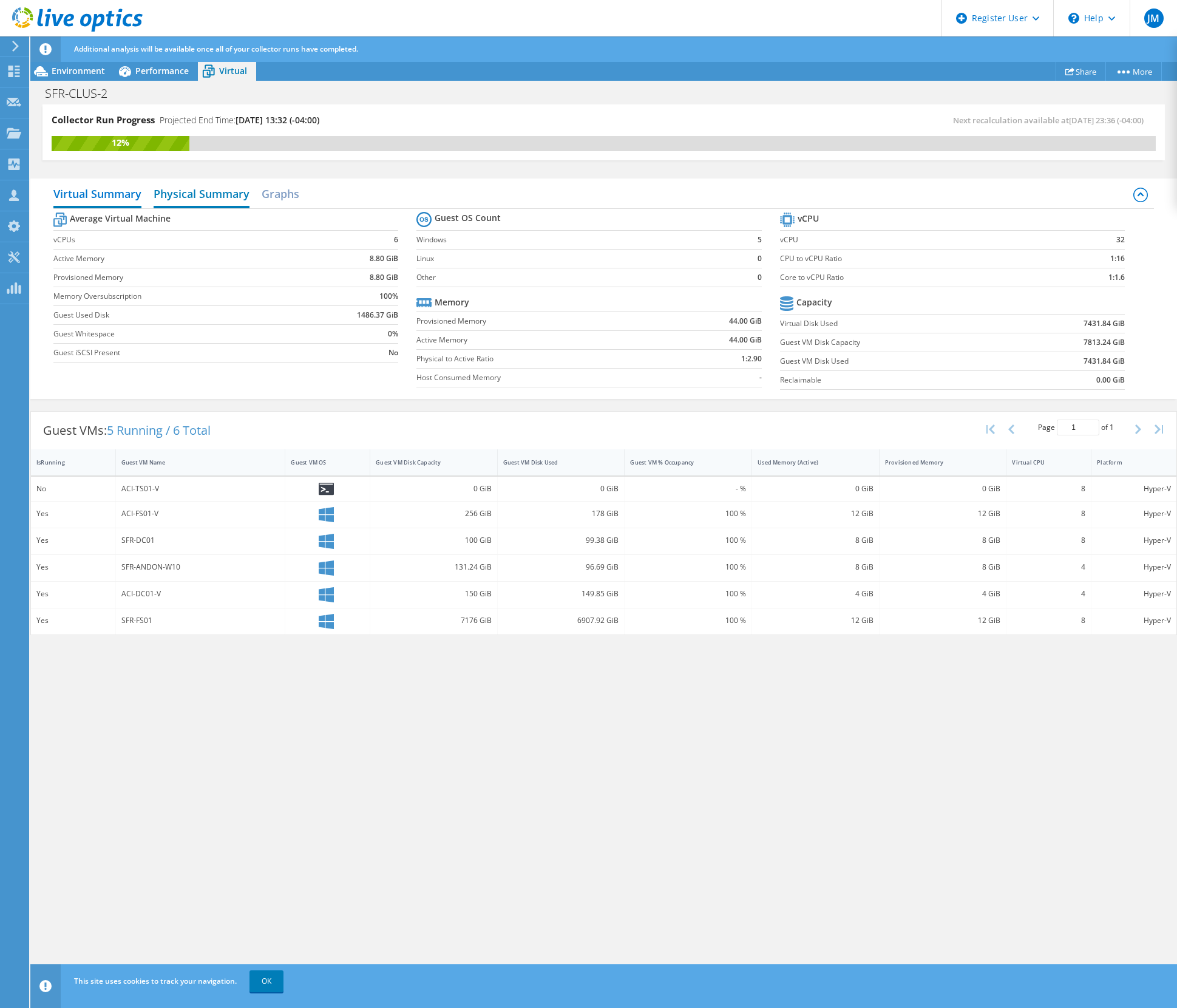
click at [202, 194] on h2 "Physical Summary" at bounding box center [201, 195] width 96 height 27
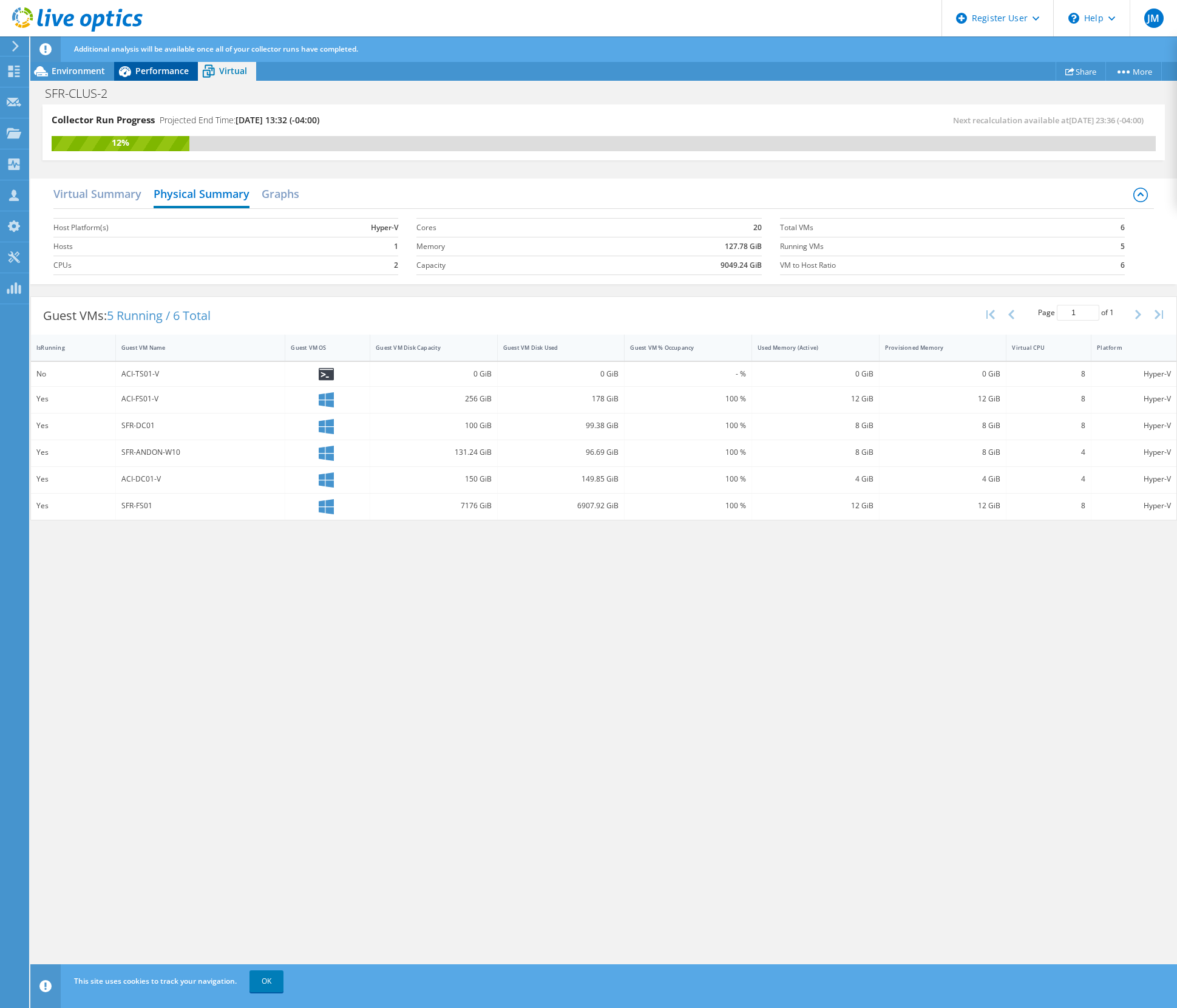
click at [150, 76] on span "Performance" at bounding box center [162, 70] width 54 height 11
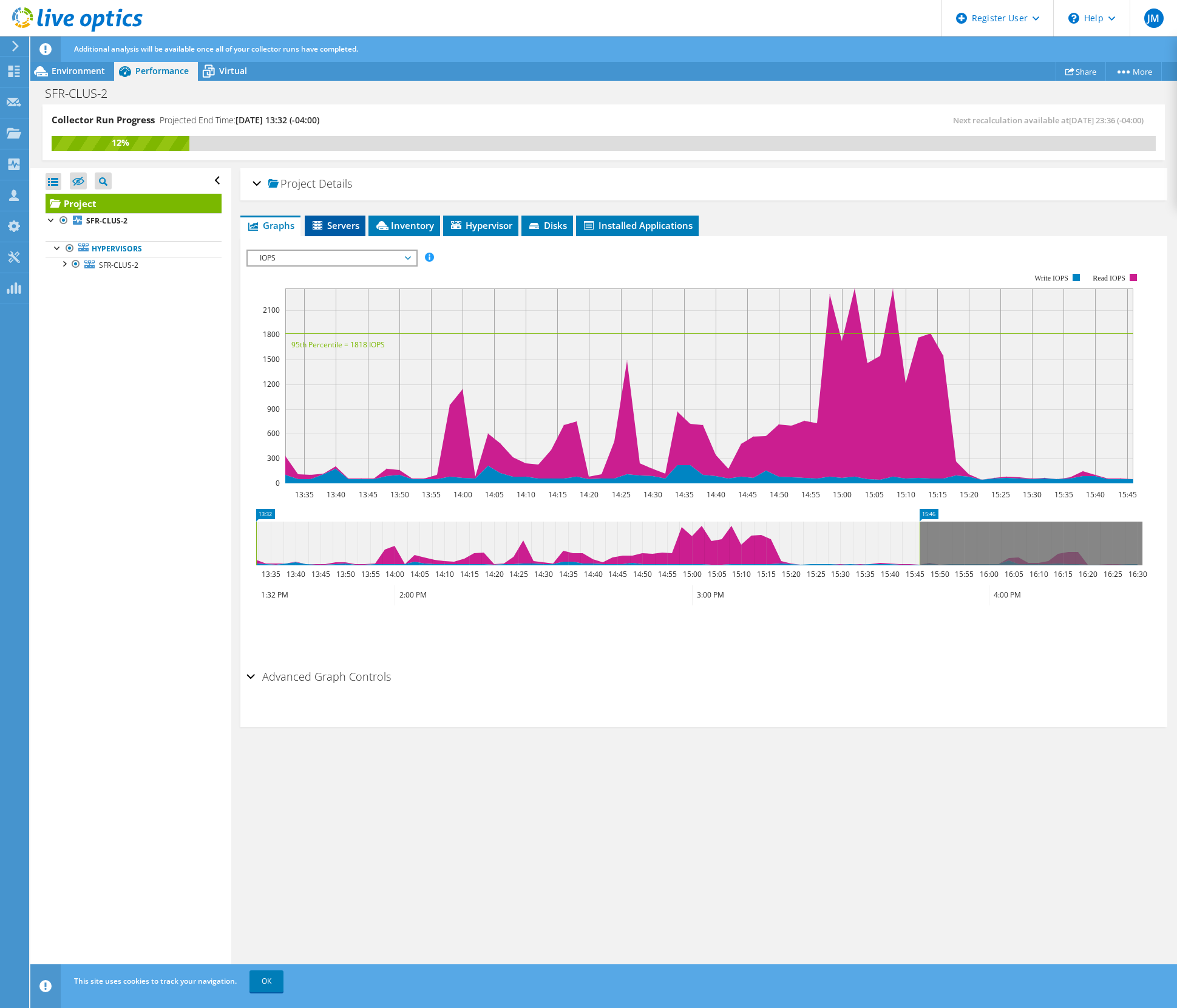
click at [351, 223] on span "Servers" at bounding box center [335, 225] width 48 height 12
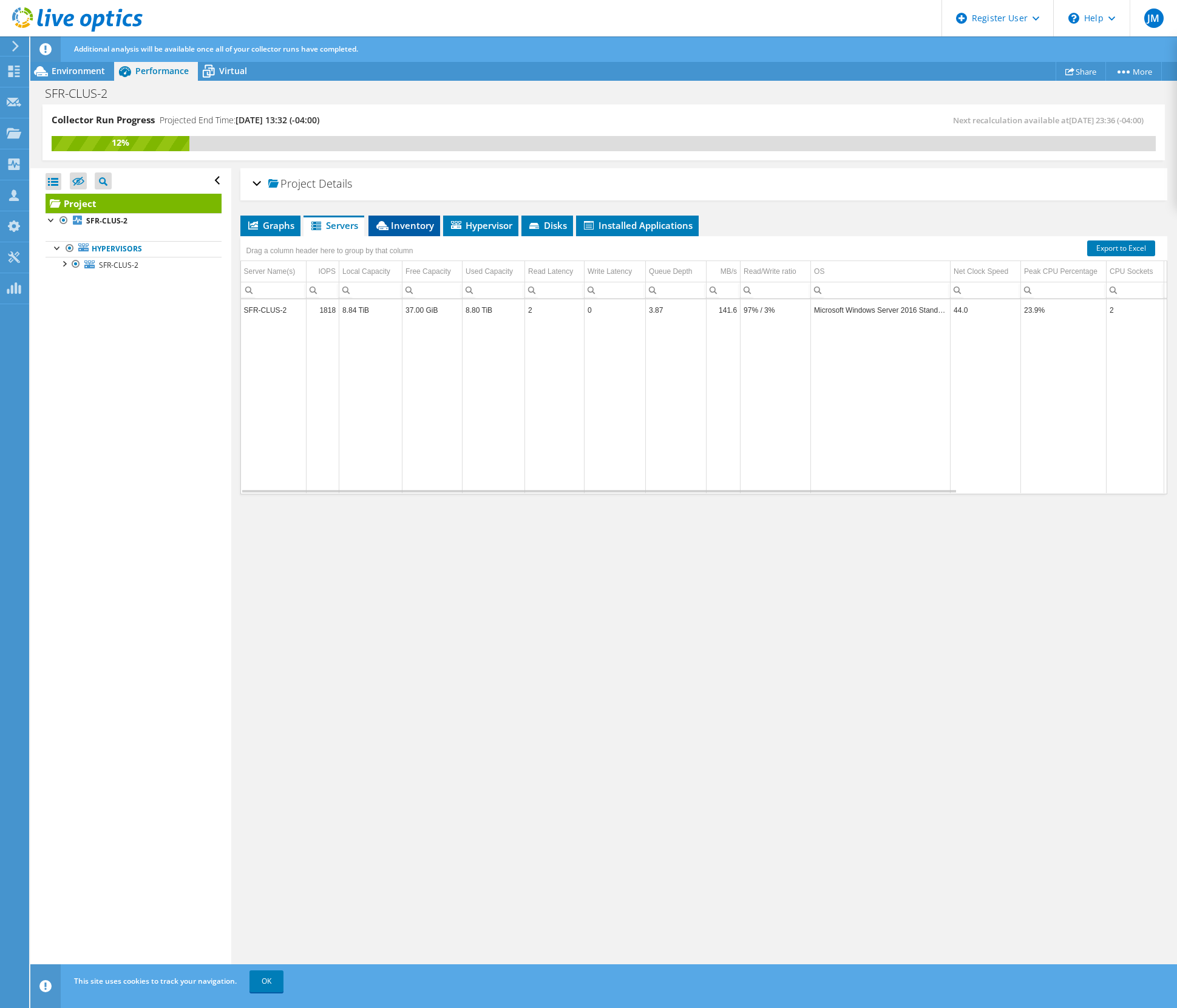
click at [394, 225] on span "Inventory" at bounding box center [404, 225] width 60 height 12
click at [273, 318] on td "SFR-CLUS-2" at bounding box center [270, 315] width 58 height 21
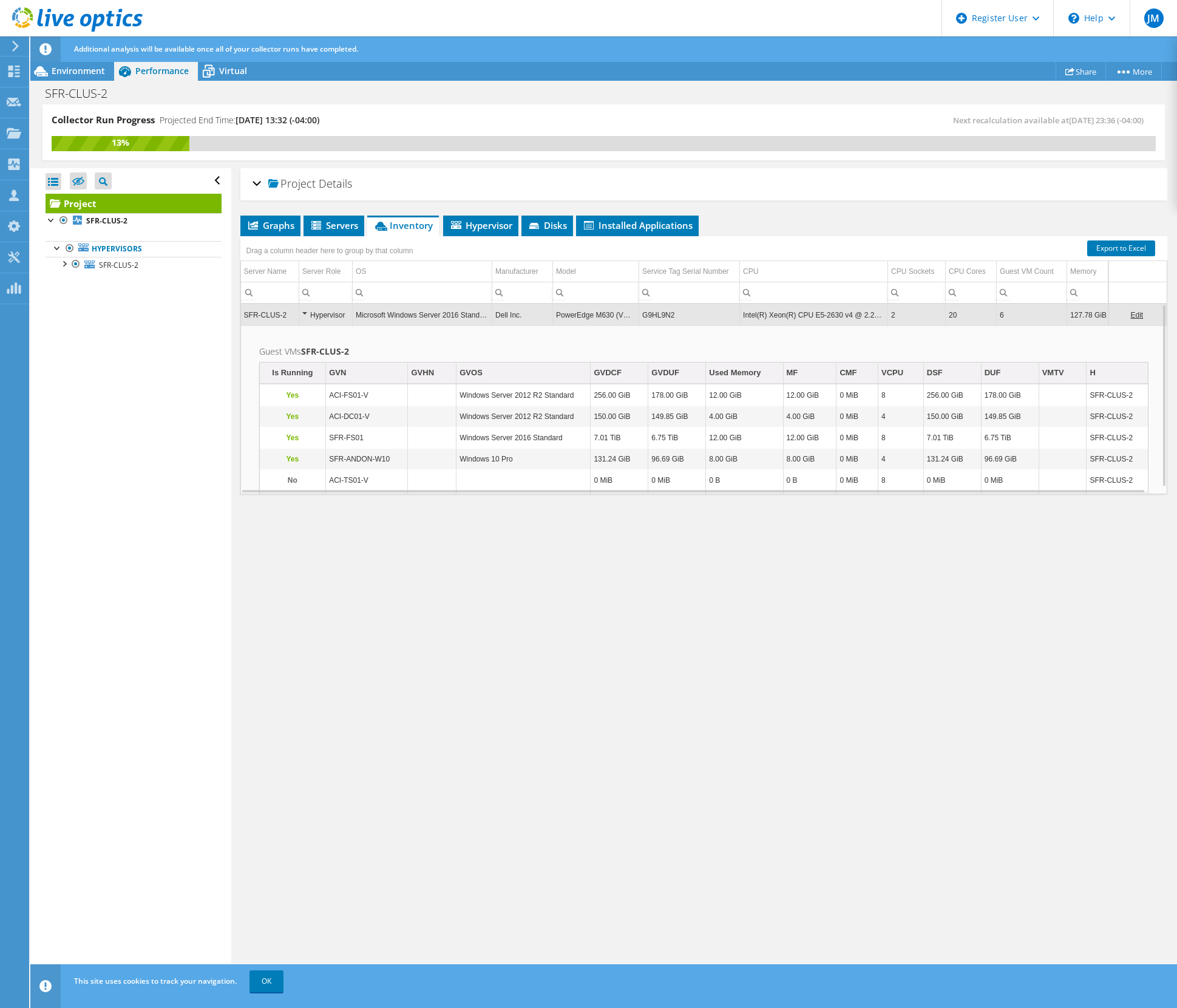
drag, startPoint x: 275, startPoint y: 316, endPoint x: 872, endPoint y: 682, distance: 700.3
click at [872, 682] on div "Project Details Prepared for: Joseph Schreck, joseph.schreck@aci-safran.com Acc…" at bounding box center [704, 588] width 945 height 841
click at [16, 44] on icon at bounding box center [15, 46] width 9 height 11
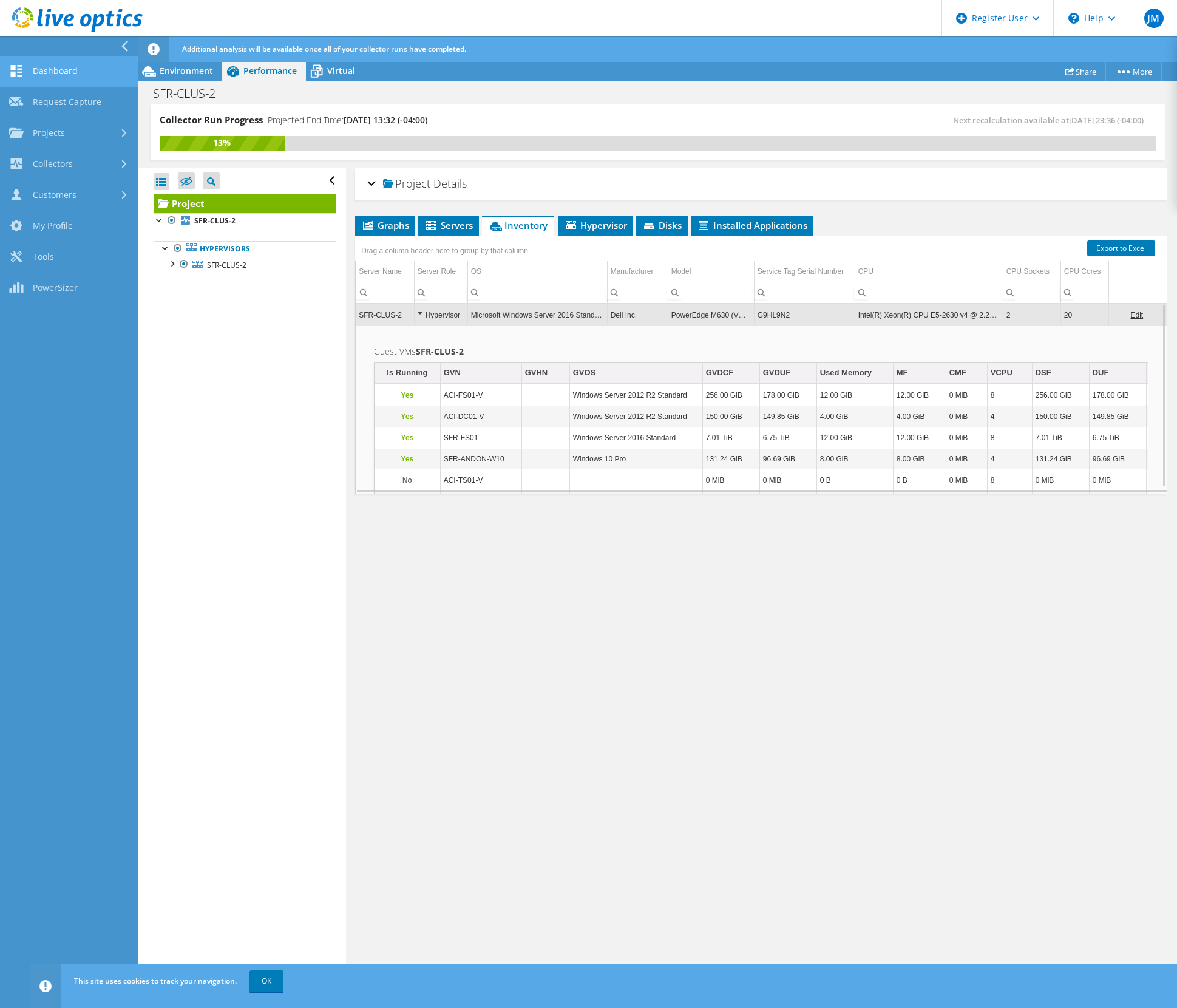
click at [50, 69] on link "Dashboard" at bounding box center [69, 72] width 139 height 31
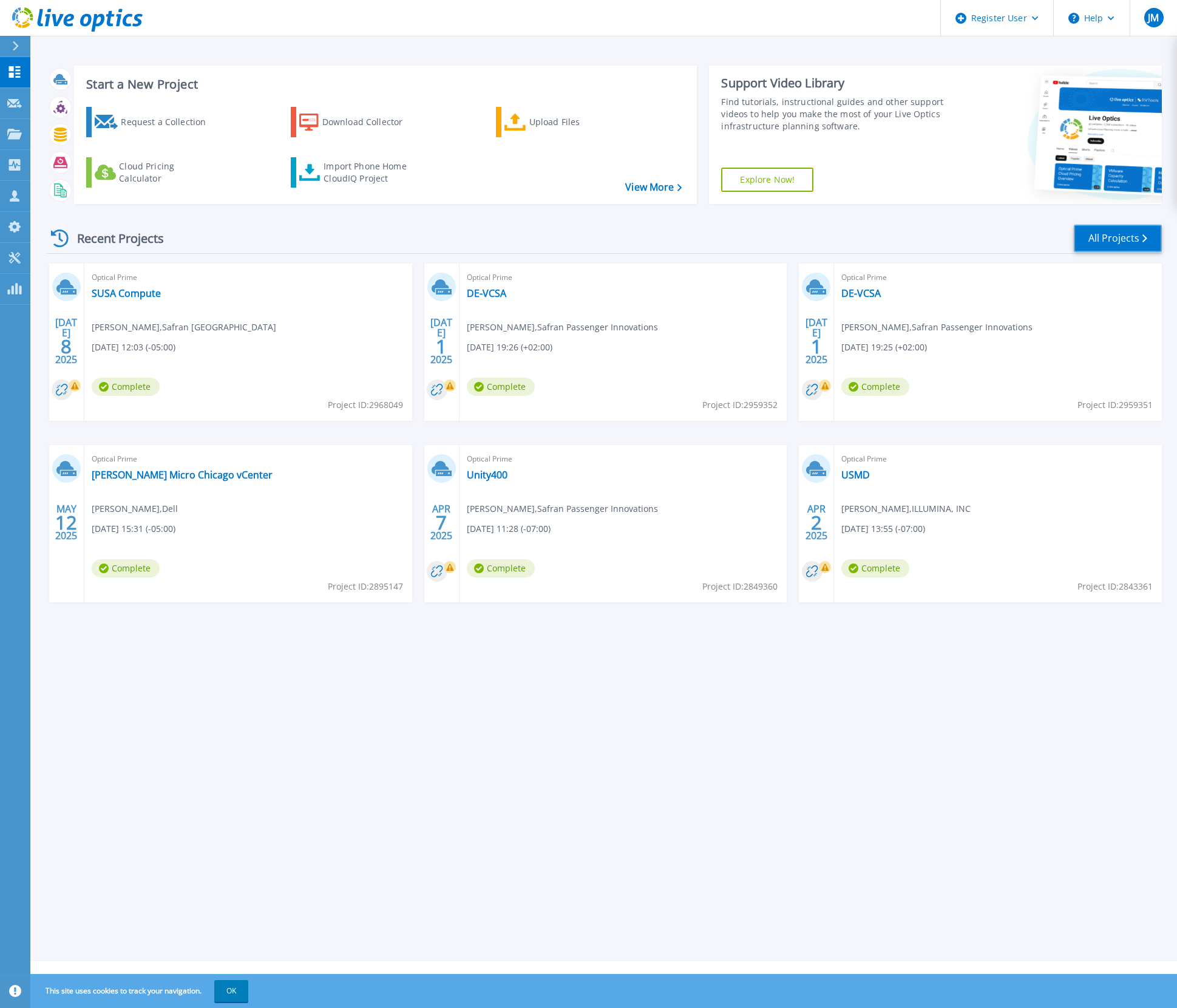
click at [1133, 242] on link "All Projects" at bounding box center [1117, 238] width 88 height 27
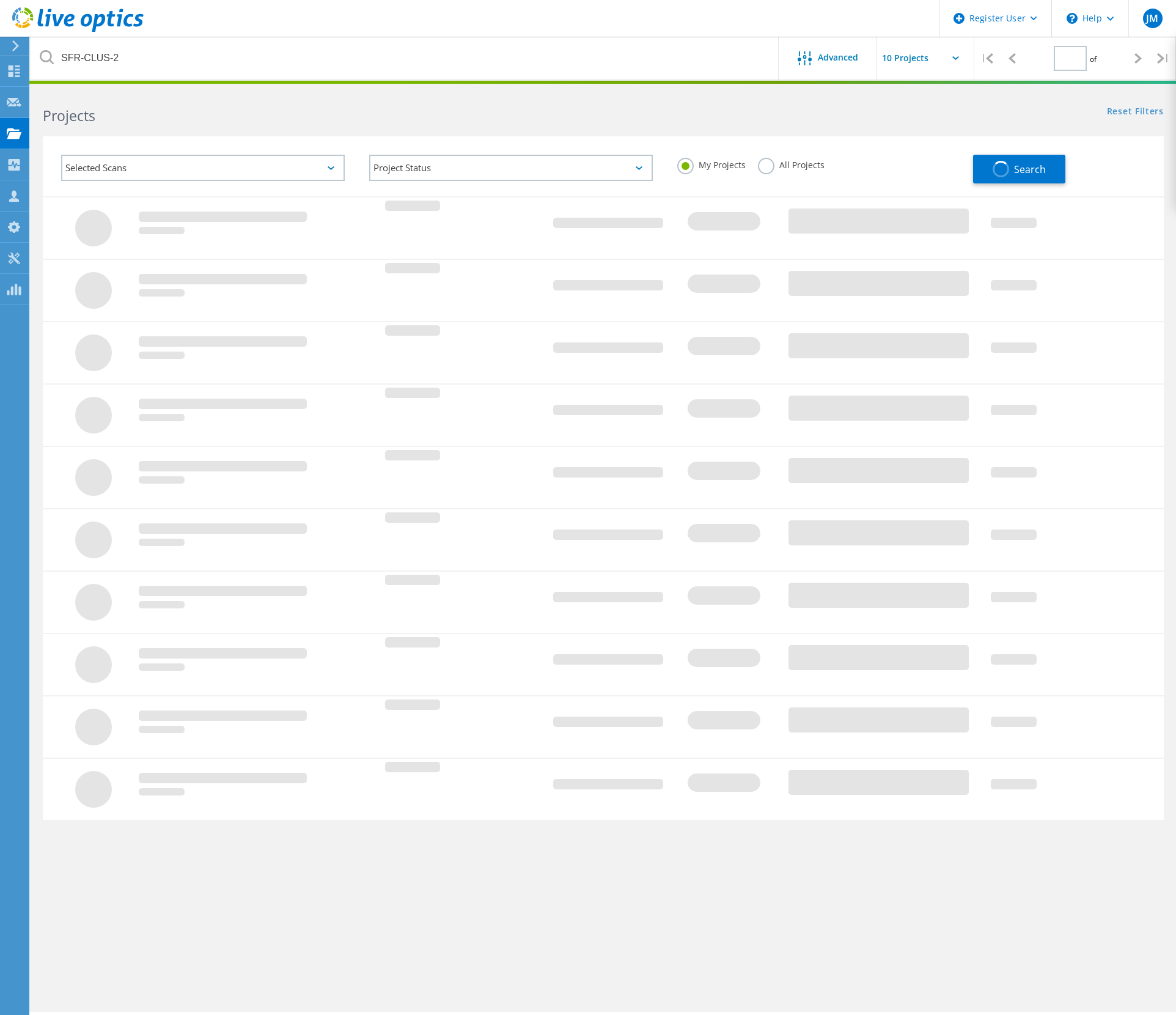
type input "1"
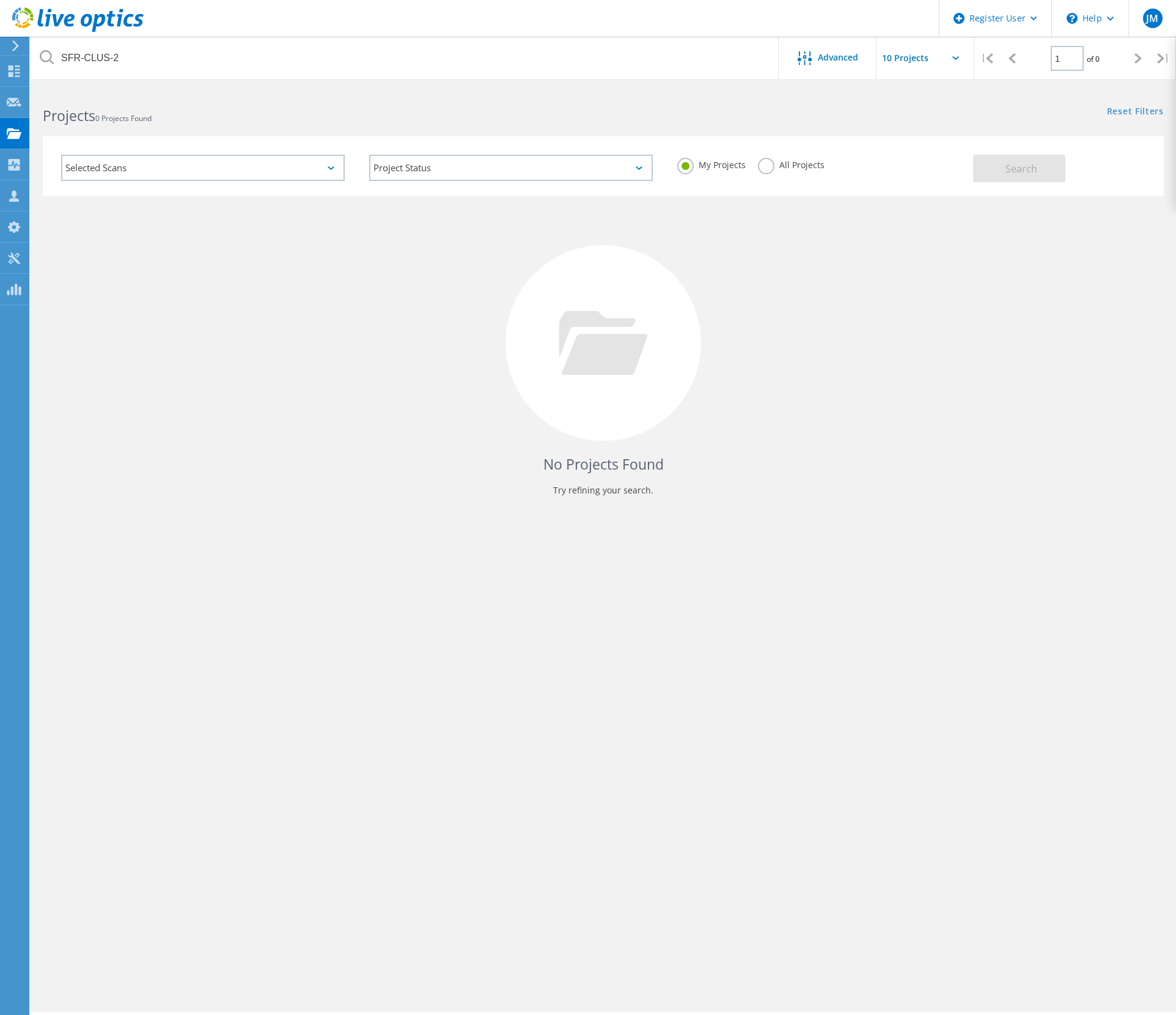
click at [827, 298] on div "No Projects Found Try refining your search." at bounding box center [603, 354] width 1121 height 316
click at [778, 172] on div "All Projects" at bounding box center [791, 167] width 67 height 18
click at [775, 169] on div "All Projects" at bounding box center [791, 167] width 67 height 18
click at [768, 166] on label "All Projects" at bounding box center [791, 163] width 67 height 11
click at [0, 0] on input "All Projects" at bounding box center [0, 0] width 0 height 0
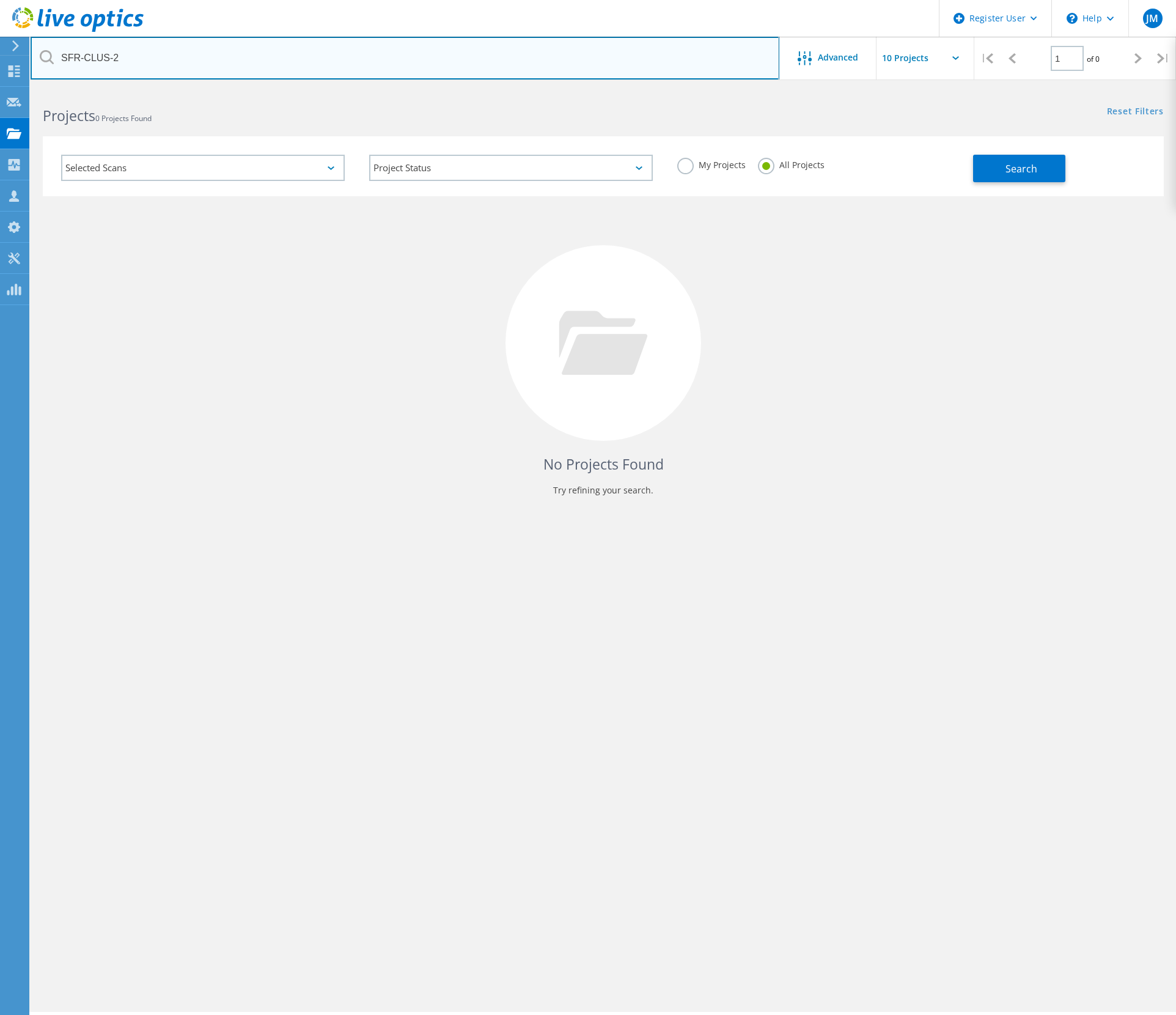
click at [258, 55] on input "SFR-CLUS-2" at bounding box center [405, 57] width 749 height 43
click at [259, 55] on input "SFR-CLUS-2" at bounding box center [405, 57] width 749 height 43
paste input "2996449"
type input "2996449"
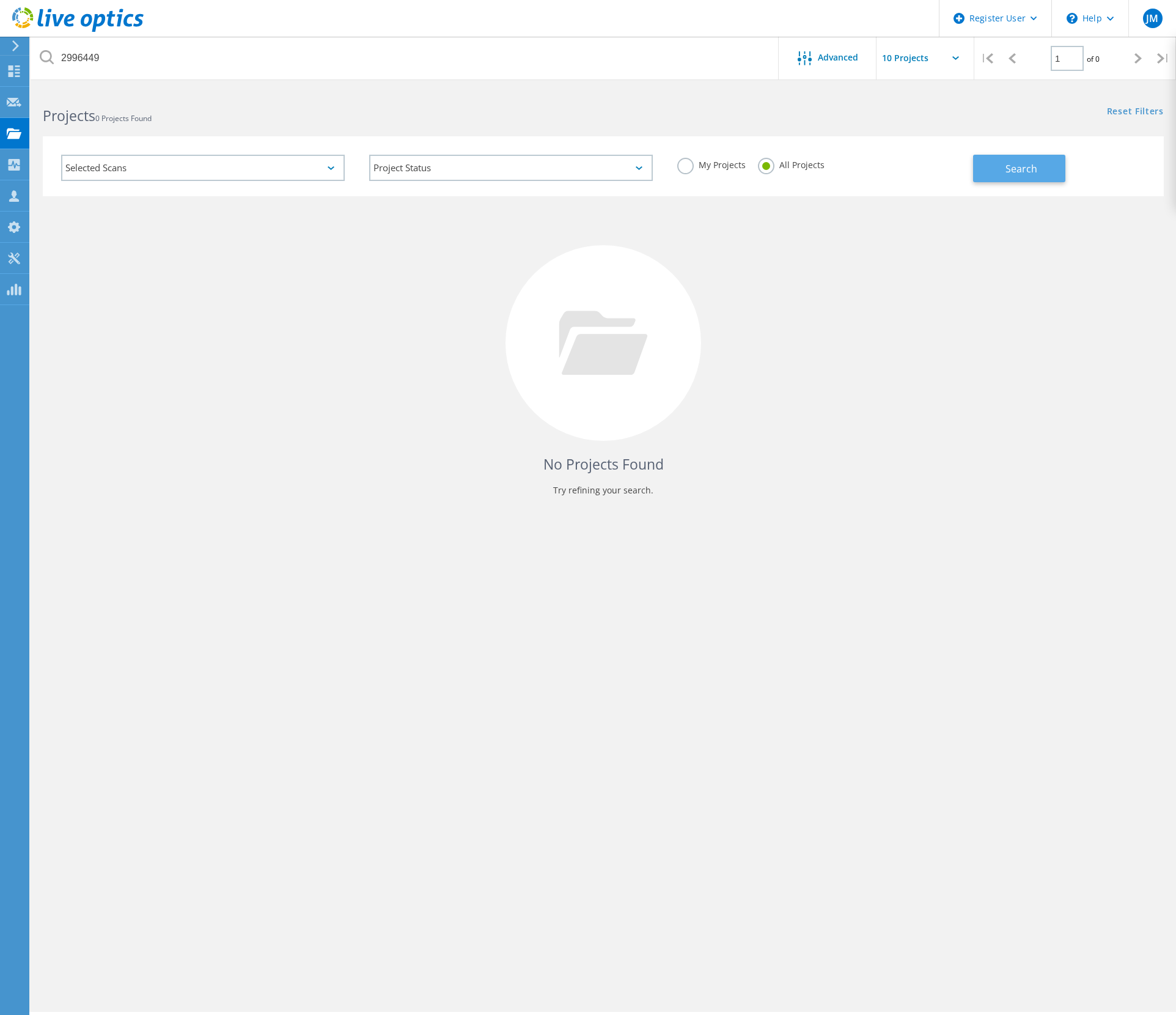
click at [1010, 159] on button "Search" at bounding box center [1019, 168] width 92 height 28
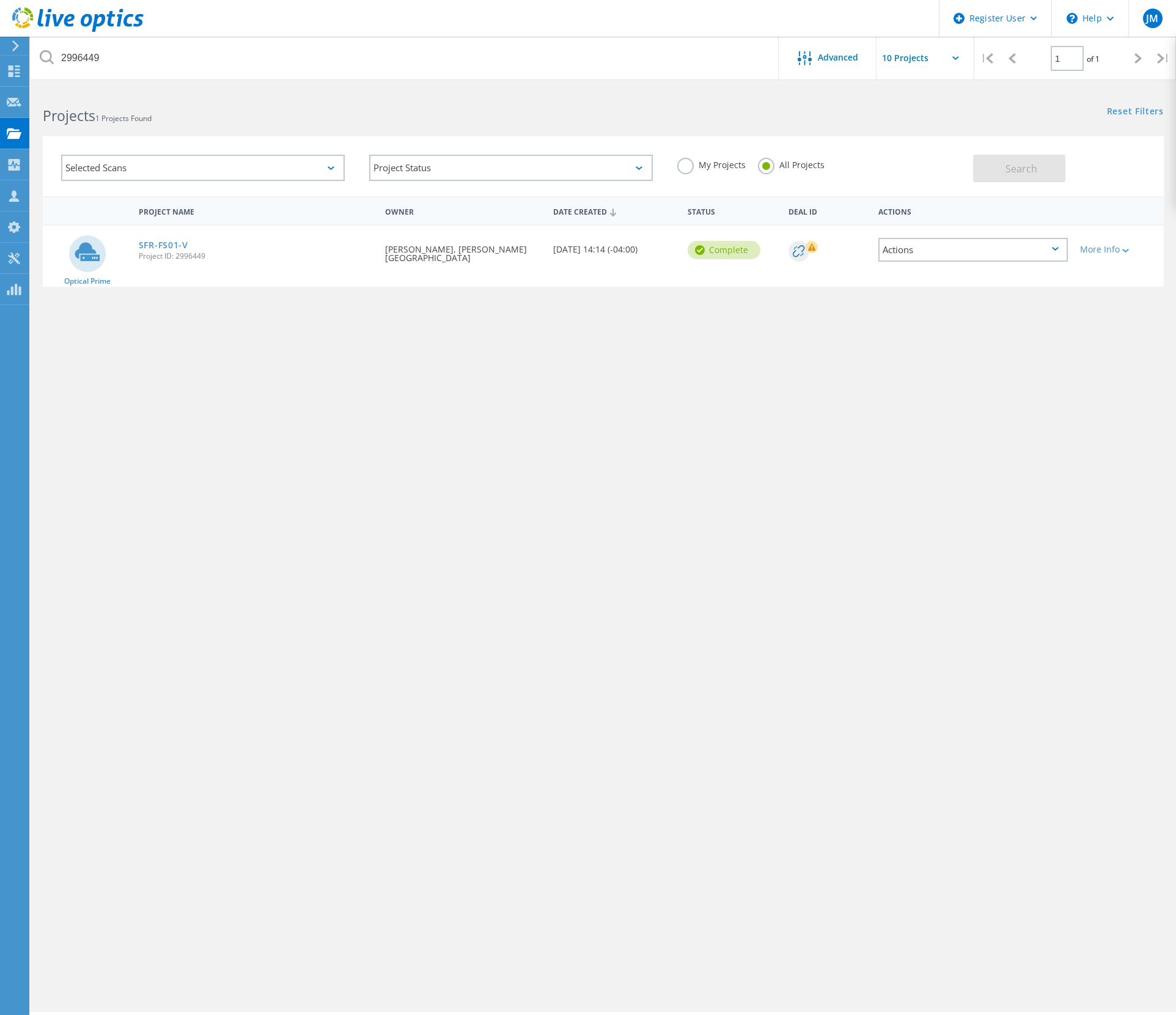
click at [698, 366] on div "Project Name Owner Date Created Status Deal Id Actions Optical Prime SFR-FS01-V…" at bounding box center [603, 355] width 1121 height 318
click at [179, 246] on link "SFR-FS01-V" at bounding box center [163, 245] width 49 height 9
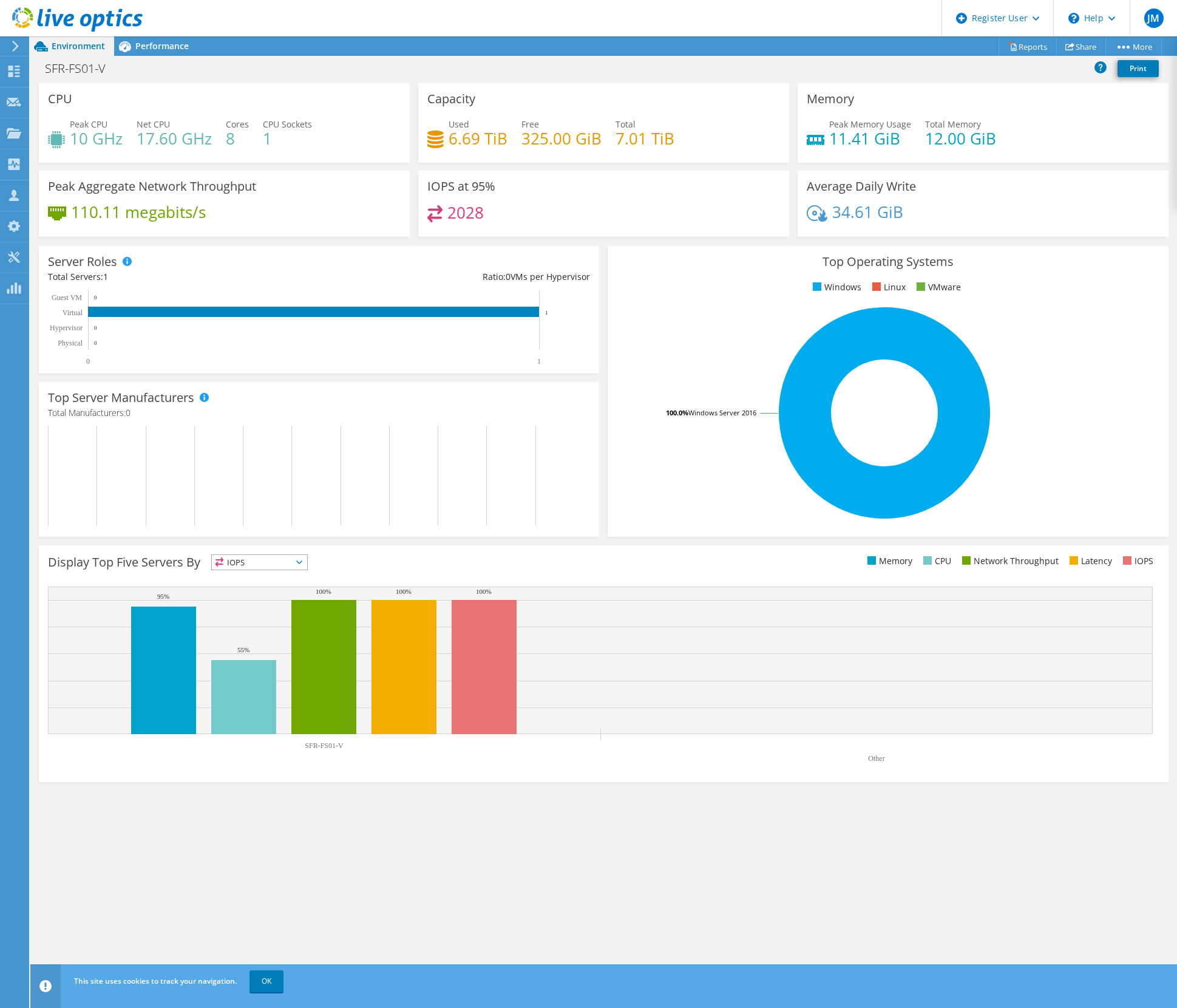
click at [162, 56] on div "SFR-FS01-V Print" at bounding box center [603, 69] width 1147 height 27
click at [164, 48] on span "Performance" at bounding box center [162, 46] width 54 height 11
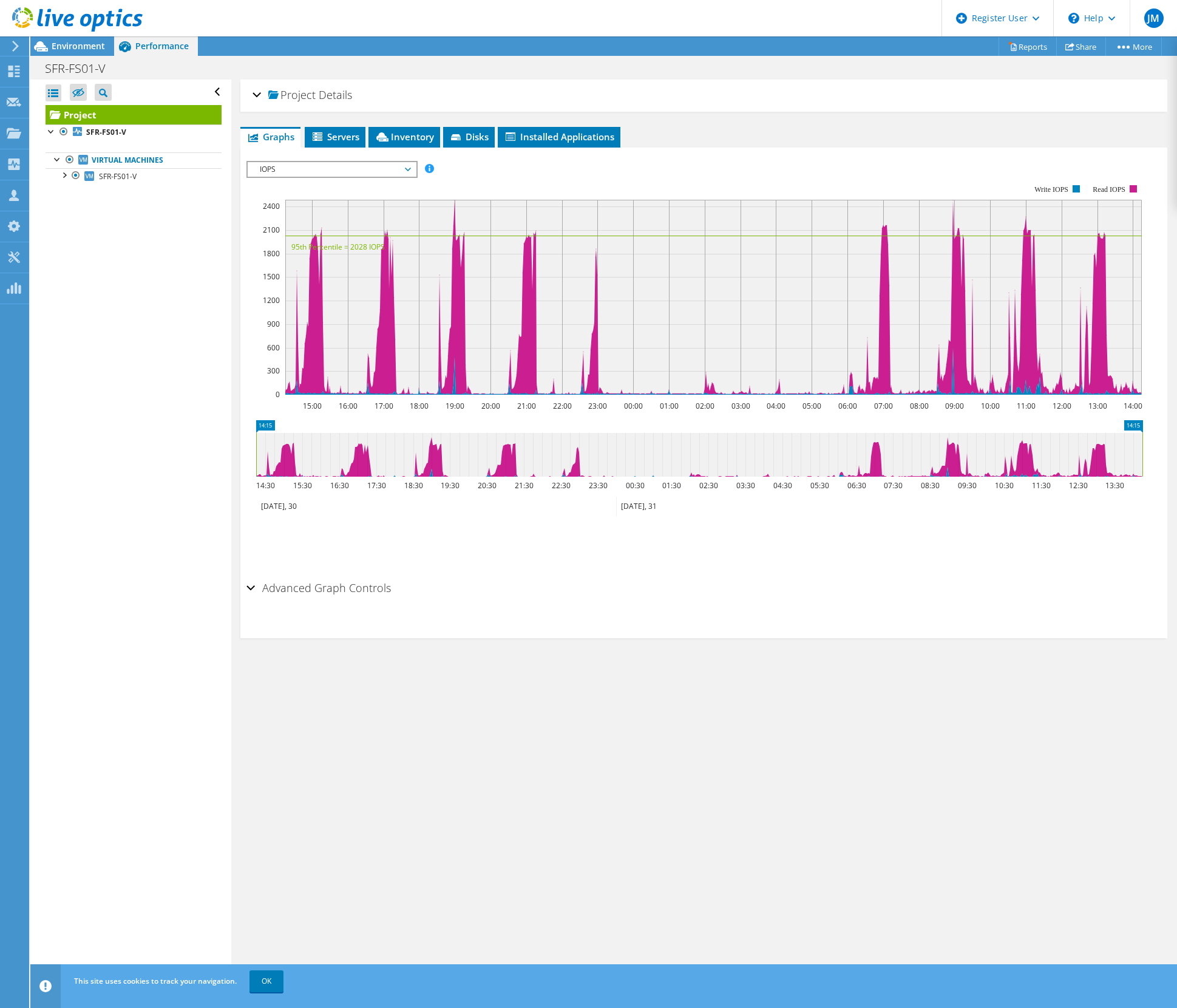
click at [682, 123] on div "Project Details Prepared for: Joseph Schreck, joseph.schreck@aci-safran.com Acc…" at bounding box center [704, 532] width 945 height 905
click at [351, 132] on span "Servers" at bounding box center [335, 137] width 48 height 12
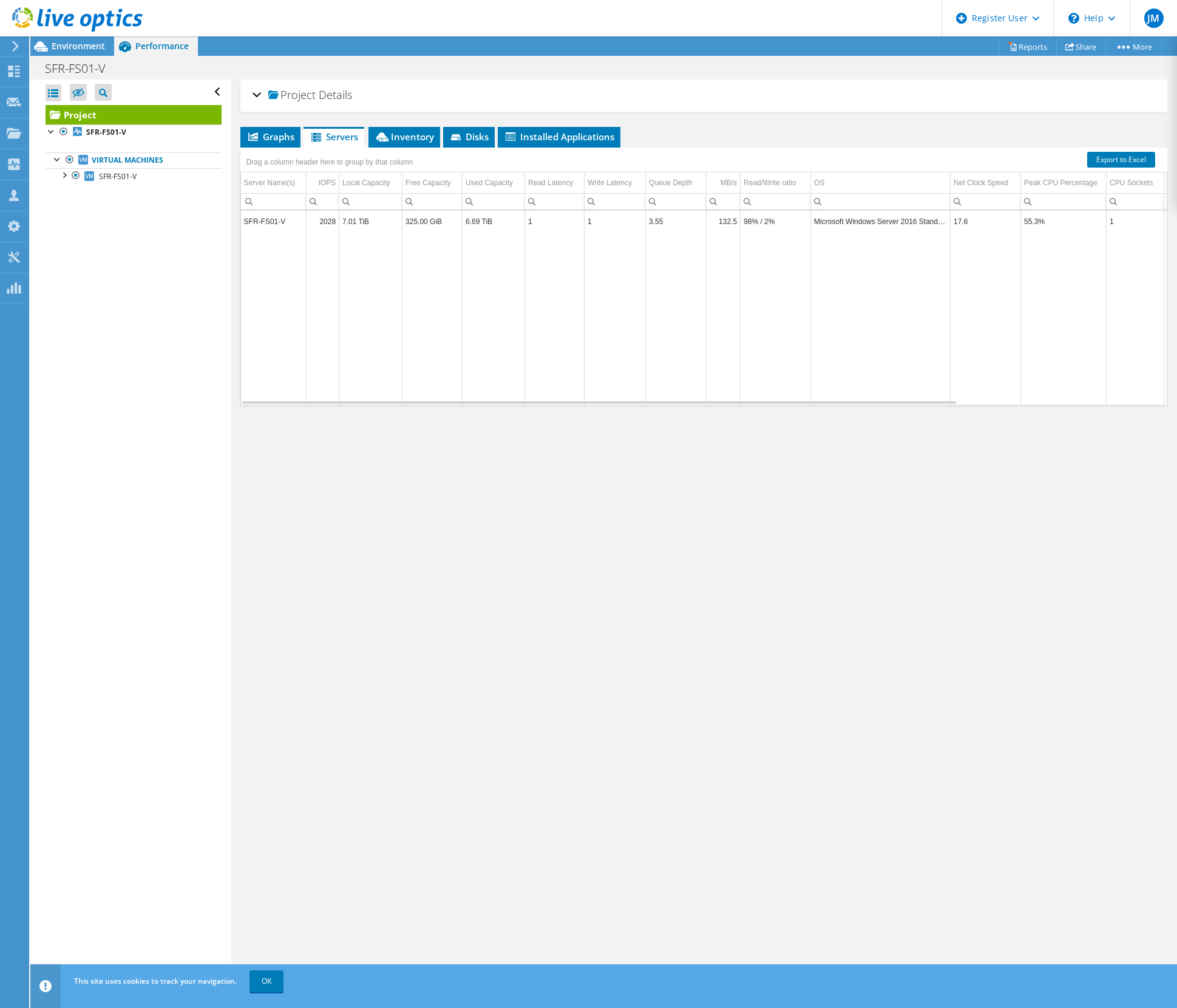
click at [271, 222] on td "SFR-FS01-V" at bounding box center [274, 221] width 66 height 21
click at [265, 220] on td "SFR-FS01-V" at bounding box center [274, 221] width 66 height 21
click at [395, 137] on span "Inventory" at bounding box center [404, 137] width 60 height 12
click at [335, 139] on span "Servers" at bounding box center [334, 137] width 48 height 12
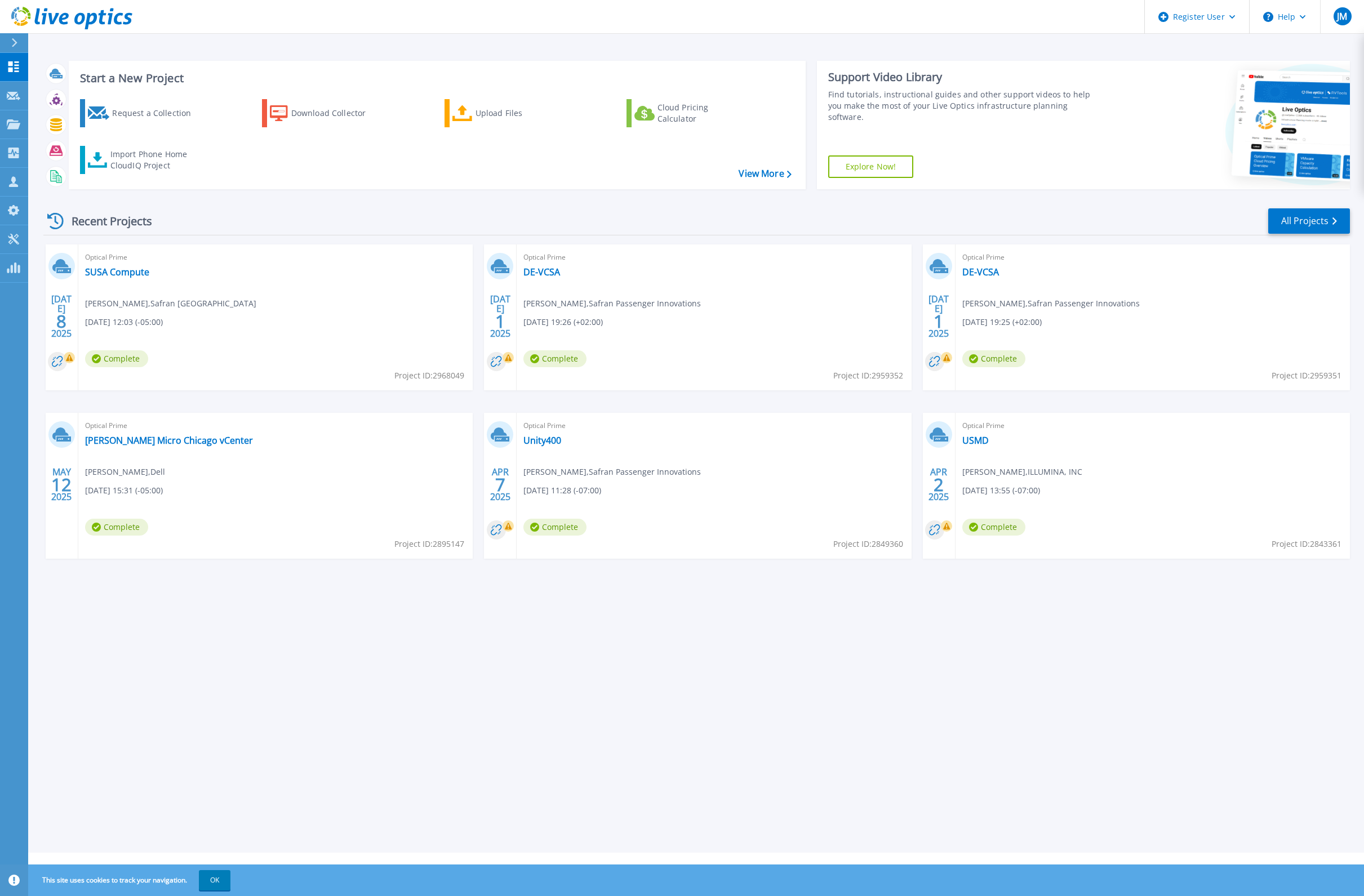
click at [1130, 56] on div "Start a New Project Request a Collection Download Collector Upload Files Cloud …" at bounding box center [697, 125] width 1307 height 147
click at [1297, 220] on link "All Projects" at bounding box center [1309, 221] width 81 height 25
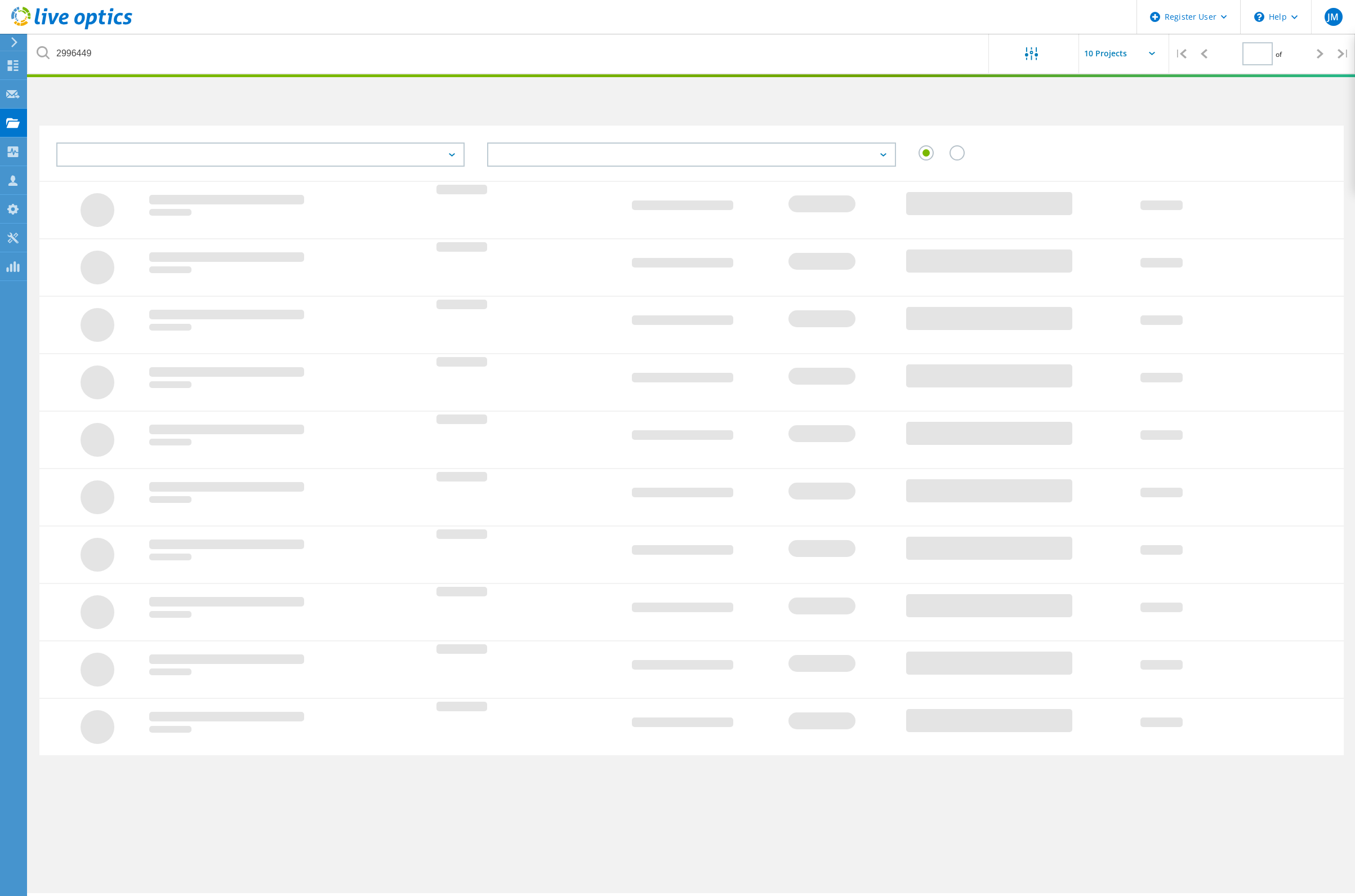
type input "1"
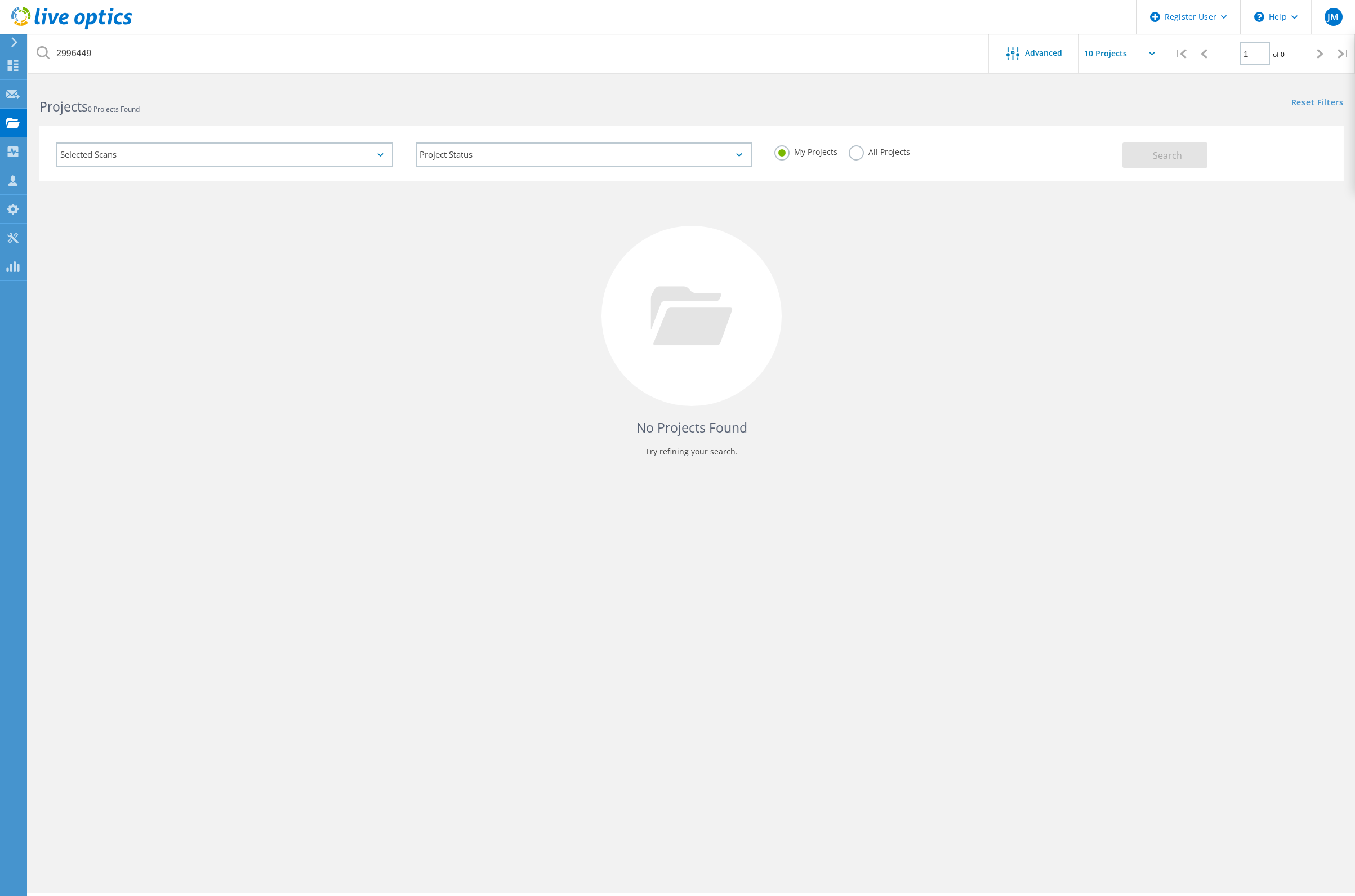
click at [334, 162] on div "Selected Scans" at bounding box center [225, 154] width 337 height 24
click at [18, 42] on icon at bounding box center [14, 42] width 9 height 10
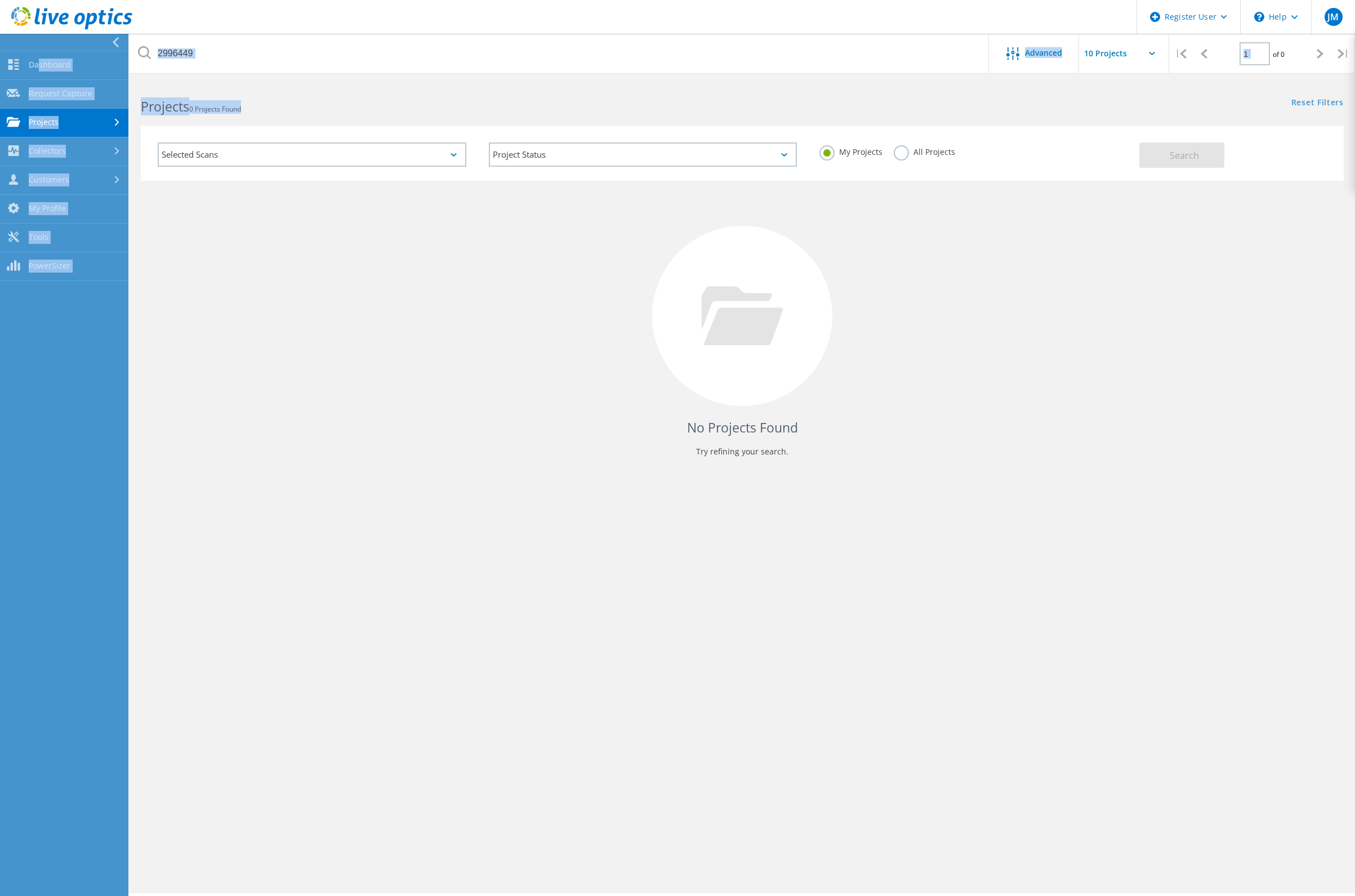
drag, startPoint x: 37, startPoint y: 69, endPoint x: 479, endPoint y: 98, distance: 443.0
click at [479, 98] on div "Register User \n Help Explore Helpful Articles Contact Support JM Dell User Jus…" at bounding box center [677, 504] width 1355 height 846
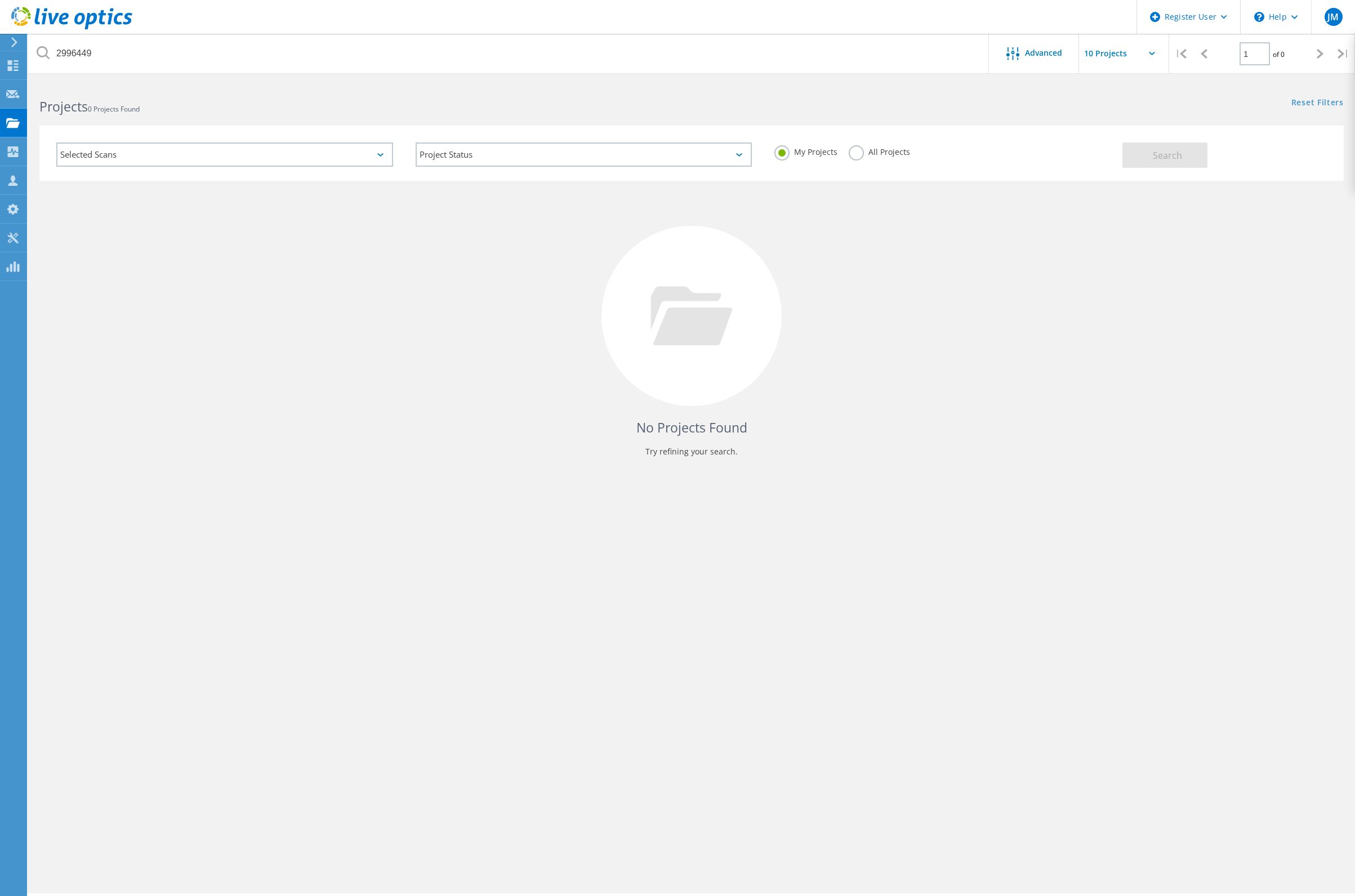
click at [864, 153] on label "All Projects" at bounding box center [879, 150] width 62 height 11
click at [0, 0] on input "All Projects" at bounding box center [0, 0] width 0 height 0
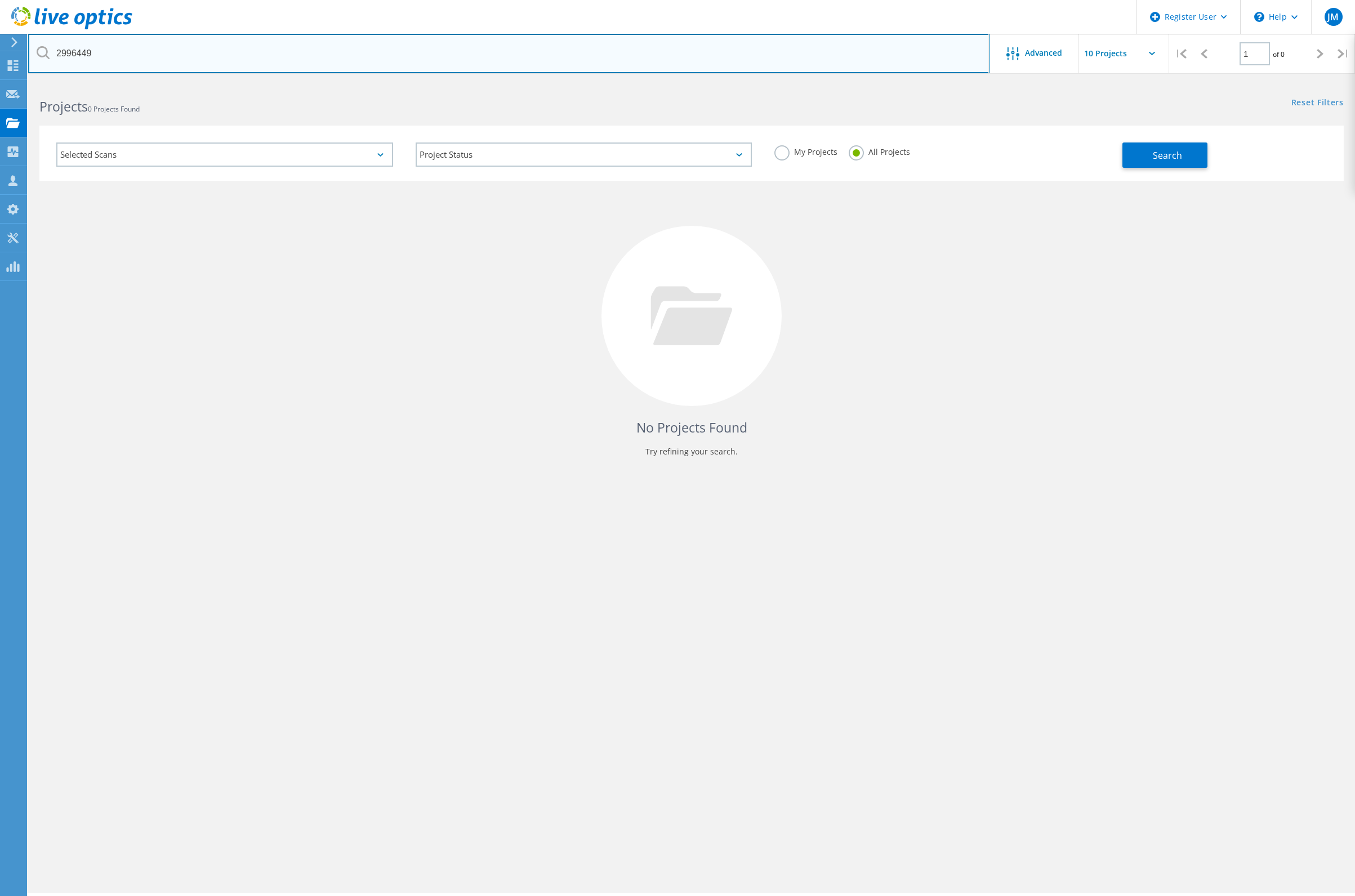
click at [298, 45] on input "2996449" at bounding box center [509, 53] width 961 height 39
click at [671, 56] on input "2996449" at bounding box center [509, 53] width 961 height 39
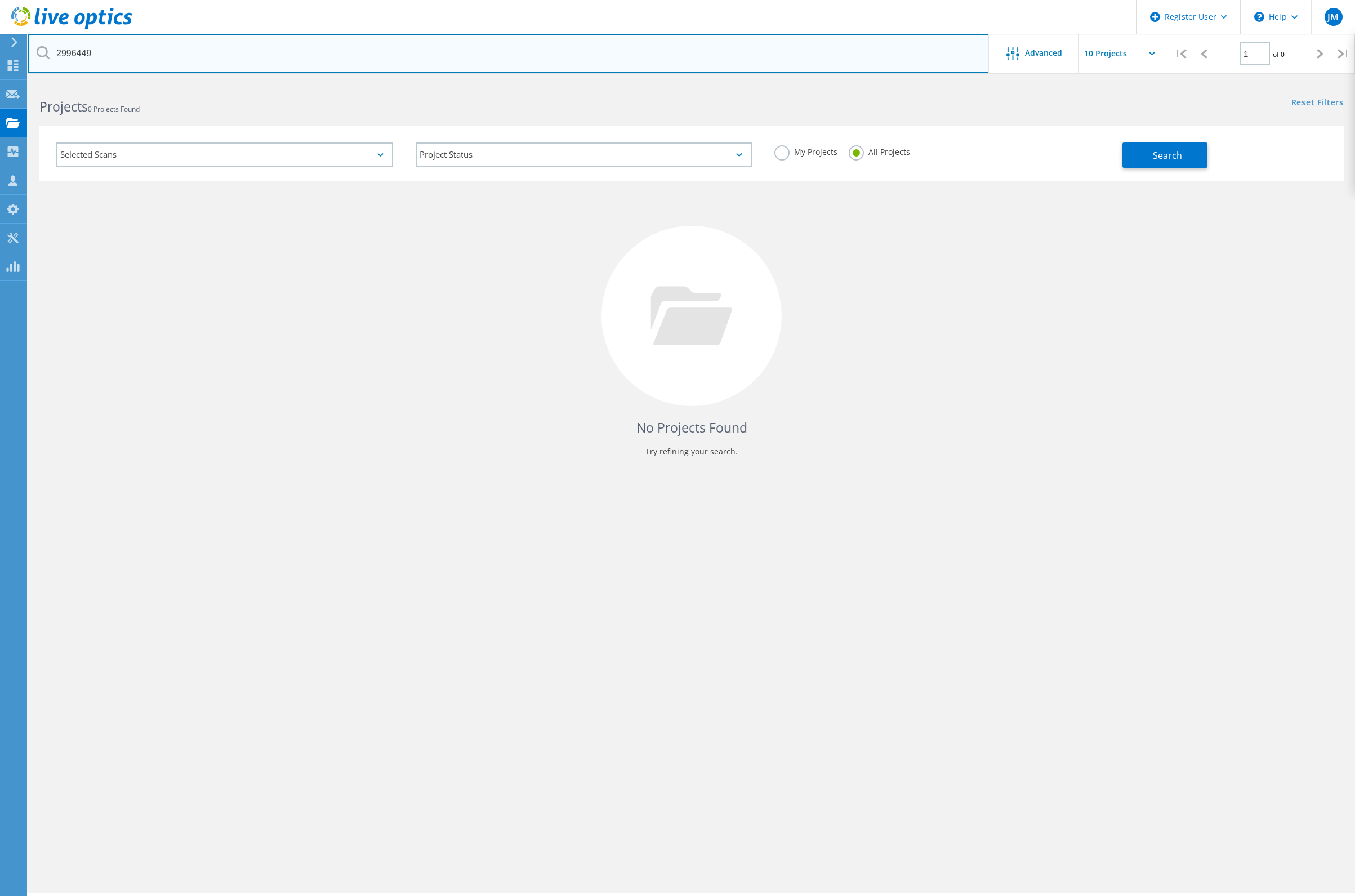
click at [671, 56] on input "2996449" at bounding box center [509, 53] width 961 height 39
paste input "SFR-CLUS-2"
type input "SFR-CLUS-2"
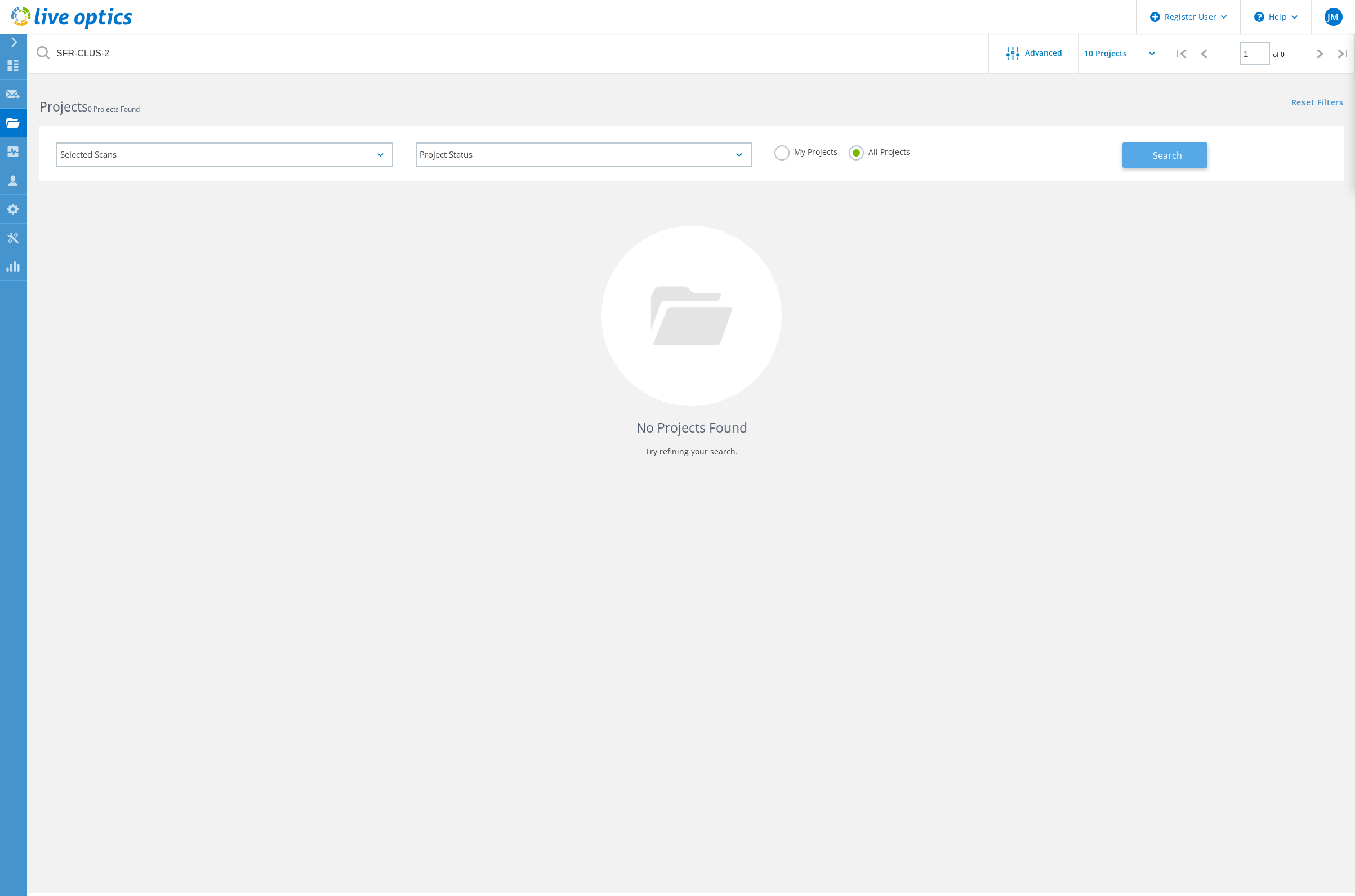
click at [1162, 162] on button "Search" at bounding box center [1165, 155] width 85 height 25
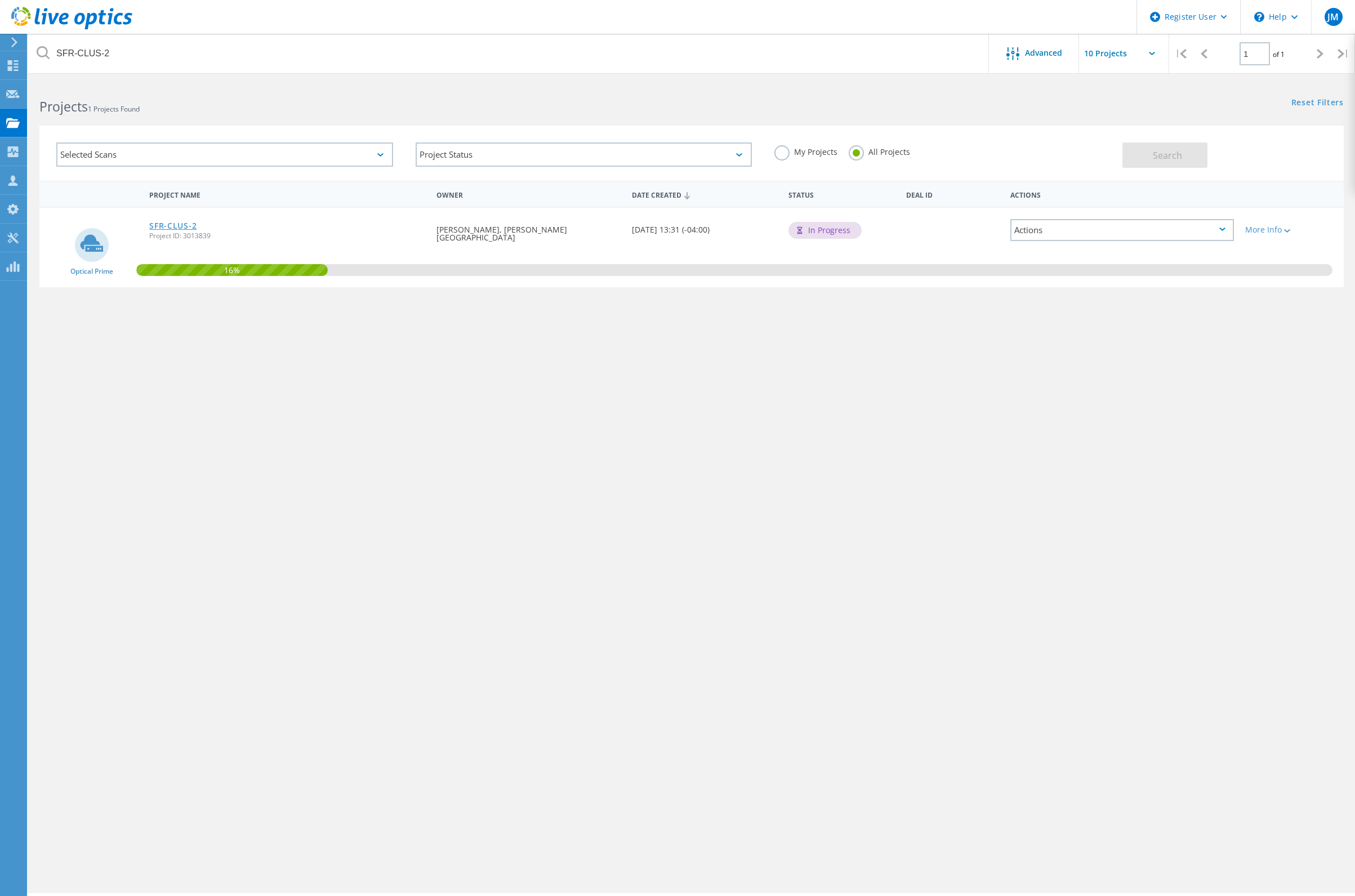
click at [159, 228] on link "SFR-CLUS-2" at bounding box center [173, 226] width 47 height 8
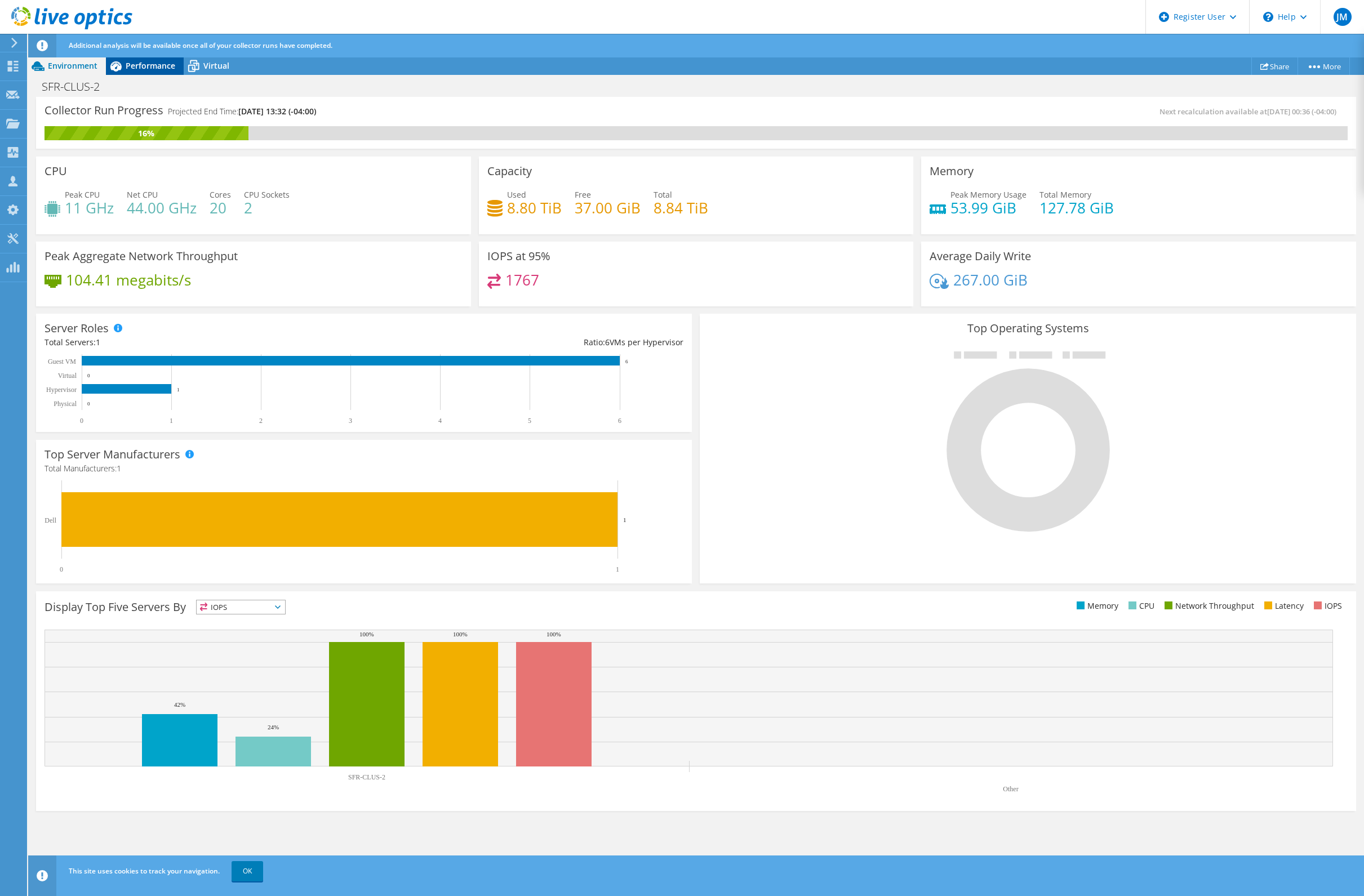
click at [129, 65] on span "Performance" at bounding box center [151, 65] width 50 height 11
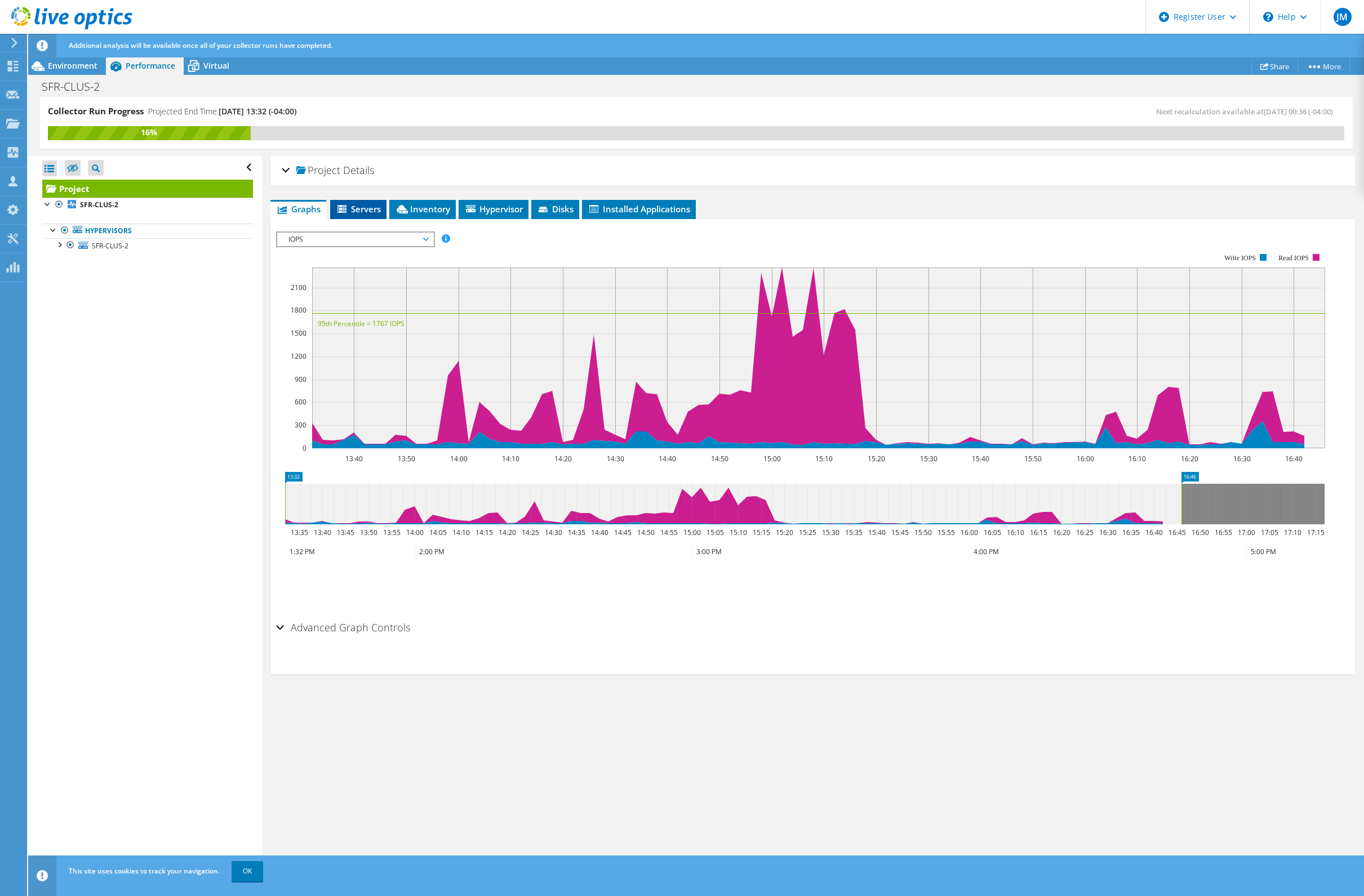
click at [378, 211] on span "Servers" at bounding box center [358, 209] width 45 height 11
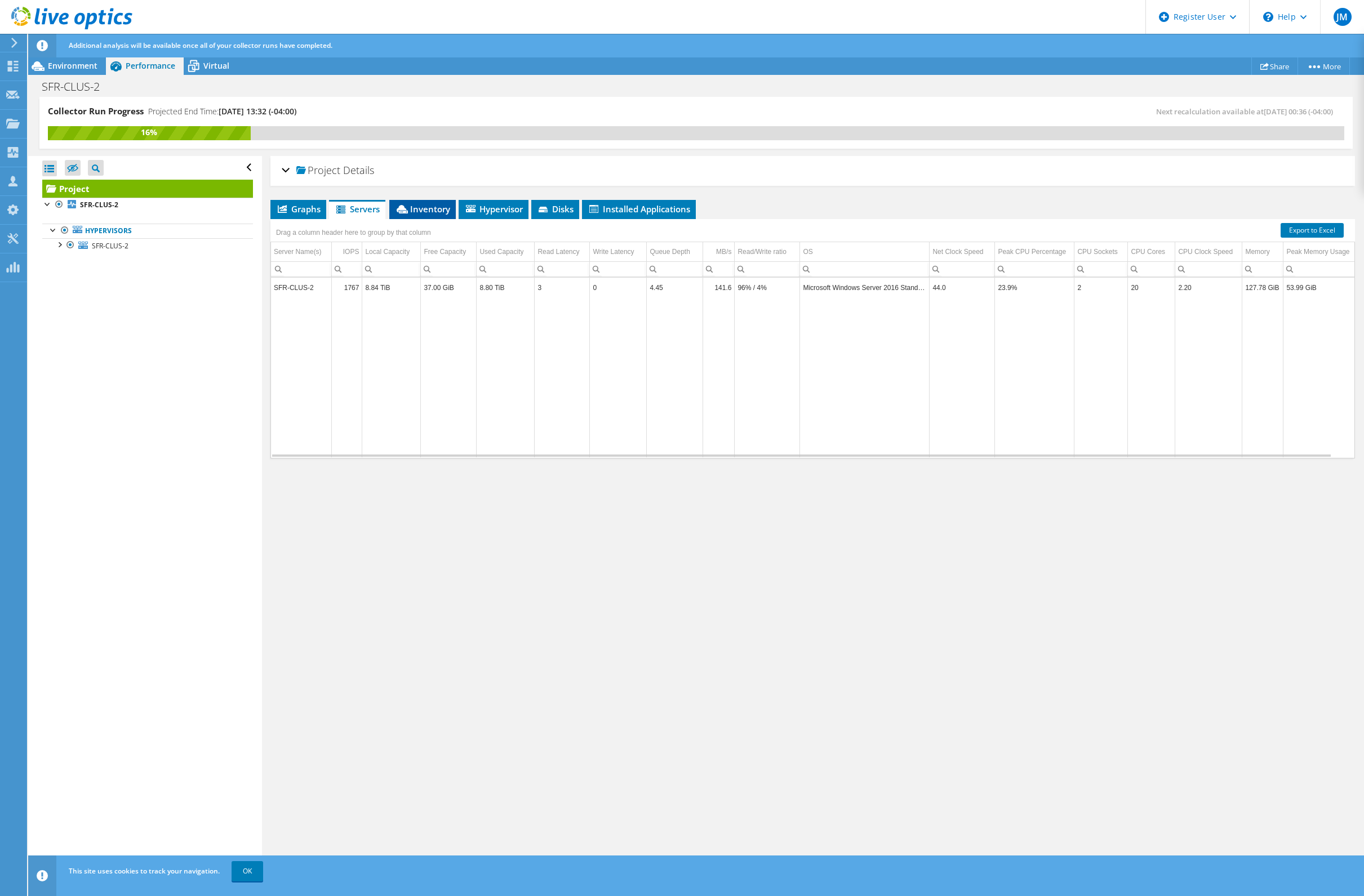
click at [415, 216] on li "Inventory" at bounding box center [422, 210] width 67 height 19
click at [505, 206] on span "Hypervisor" at bounding box center [493, 209] width 58 height 11
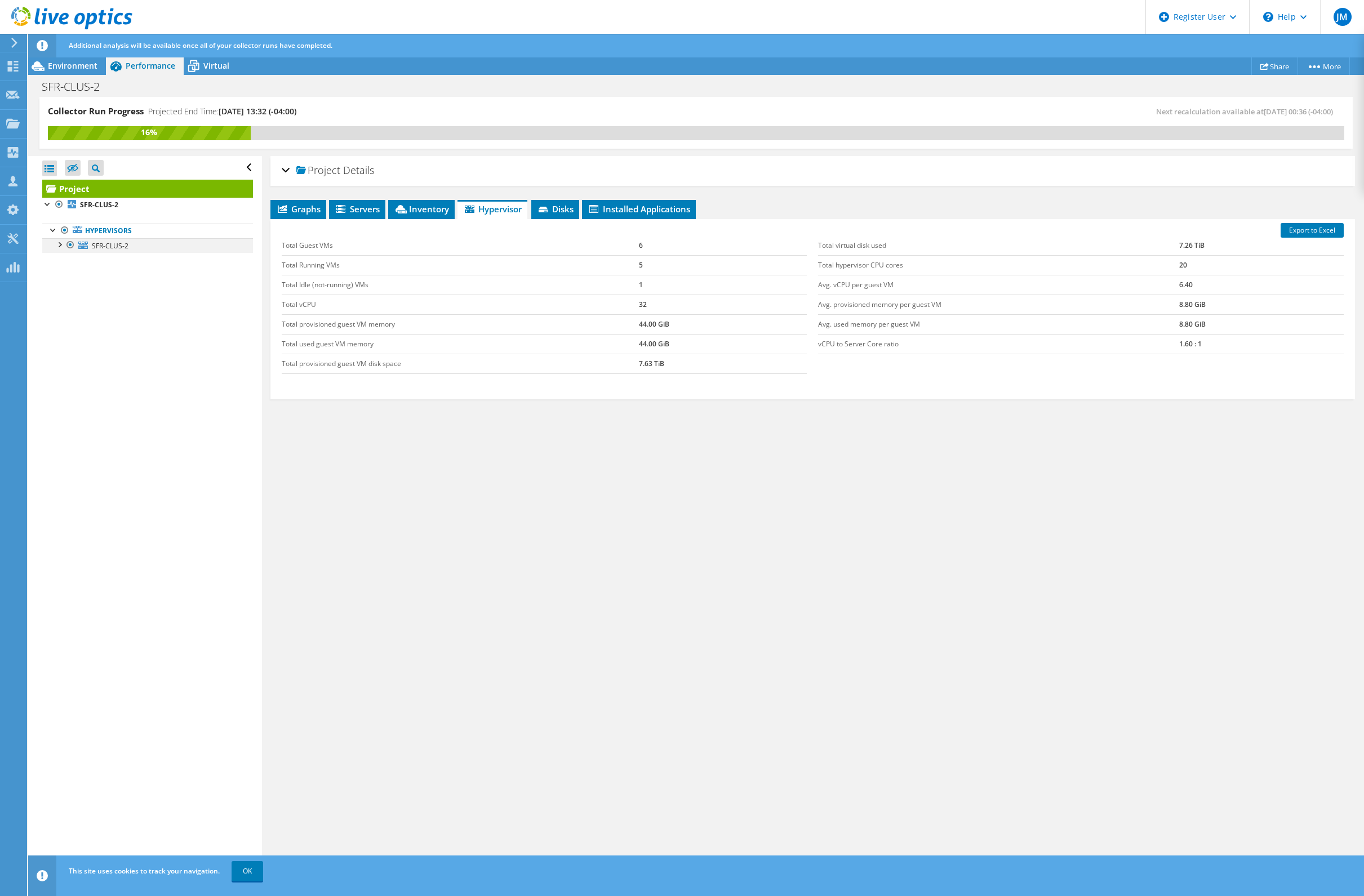
click at [57, 246] on div at bounding box center [59, 244] width 11 height 11
click at [65, 284] on div at bounding box center [65, 289] width 11 height 11
click at [318, 211] on span "Graphs" at bounding box center [299, 209] width 45 height 11
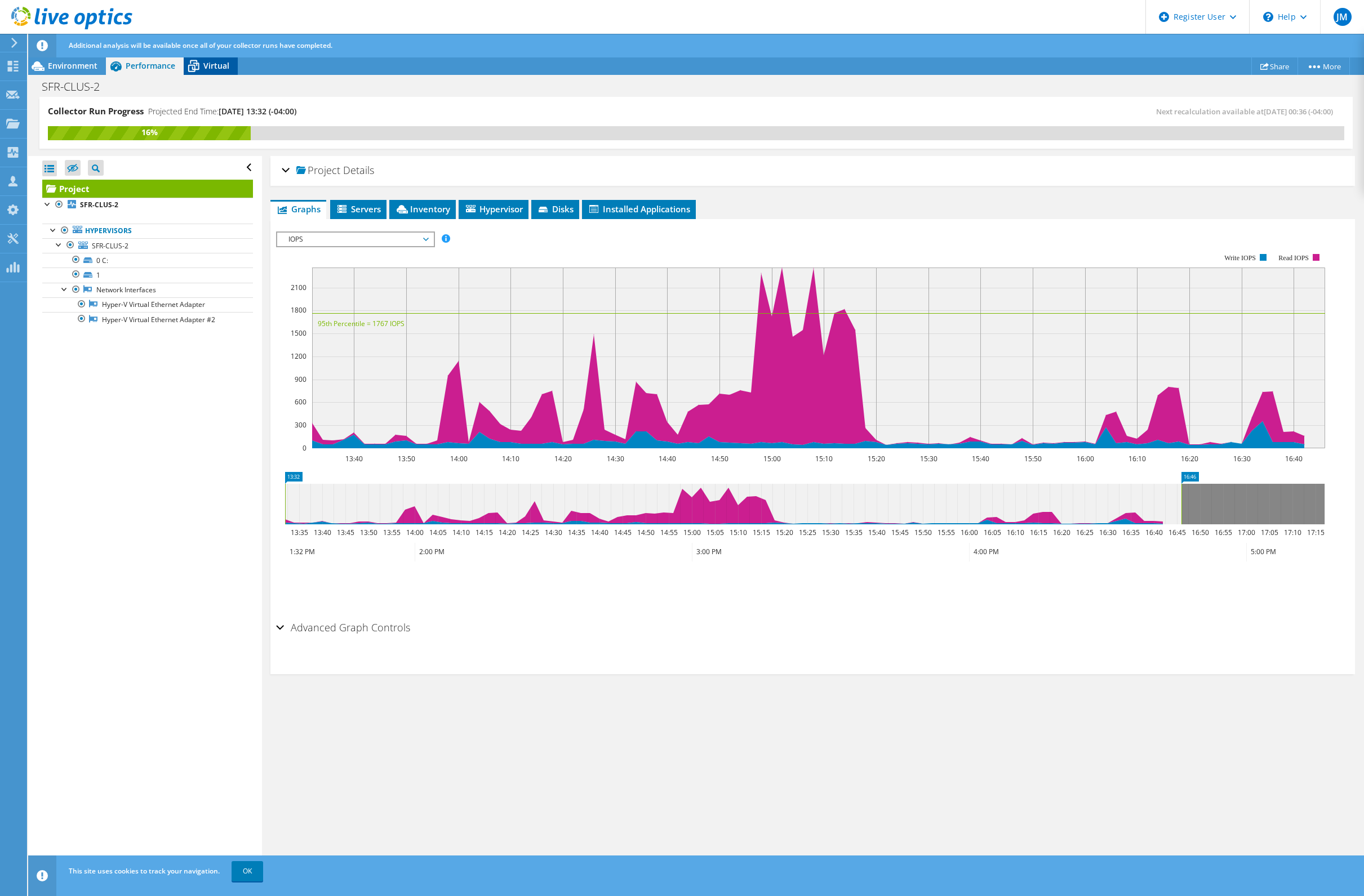
click at [213, 68] on span "Virtual" at bounding box center [216, 65] width 26 height 11
